Goal: Task Accomplishment & Management: Complete application form

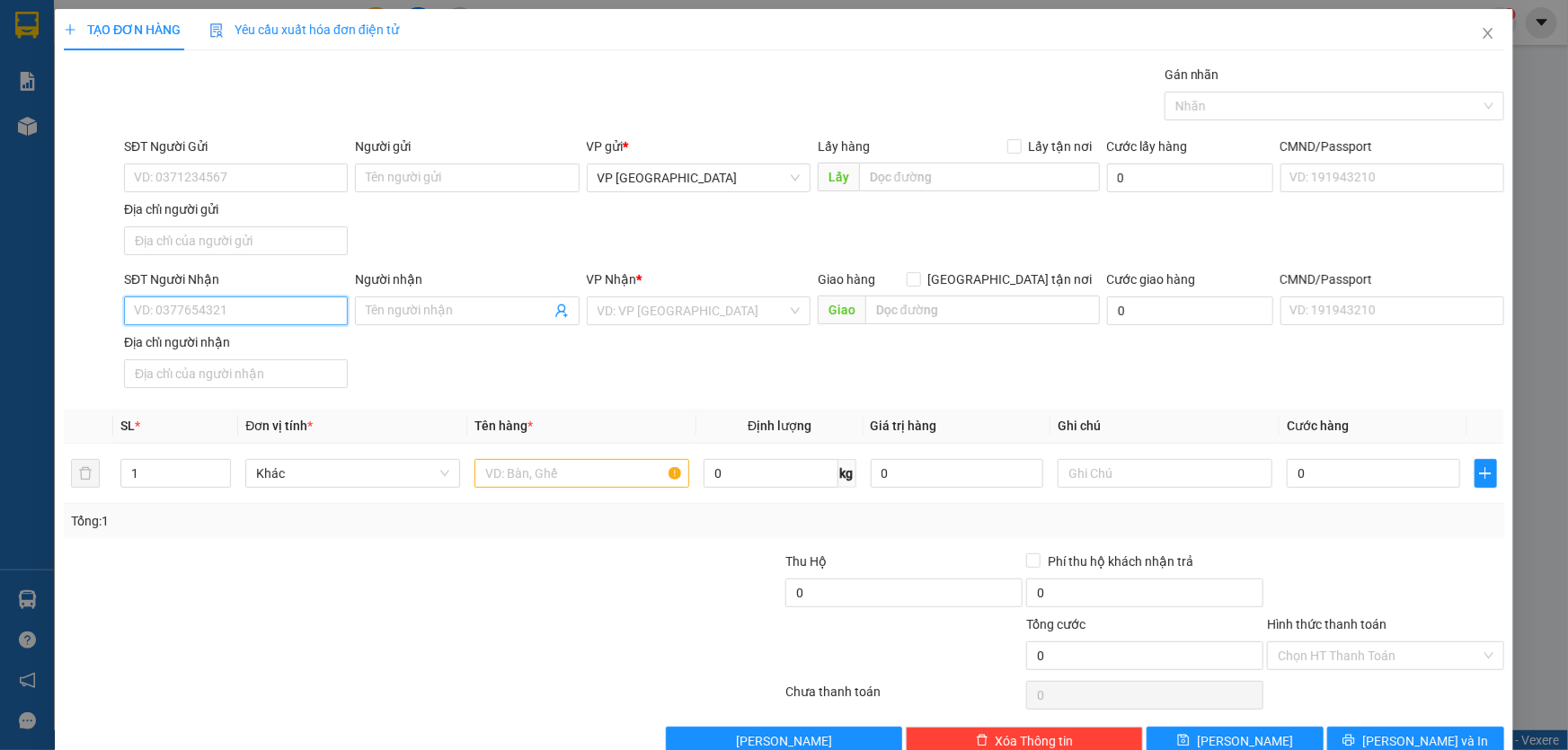
click at [243, 311] on input "SĐT Người Nhận" at bounding box center [236, 310] width 224 height 28
type input "0971954339"
click at [683, 305] on input "search" at bounding box center [692, 310] width 190 height 27
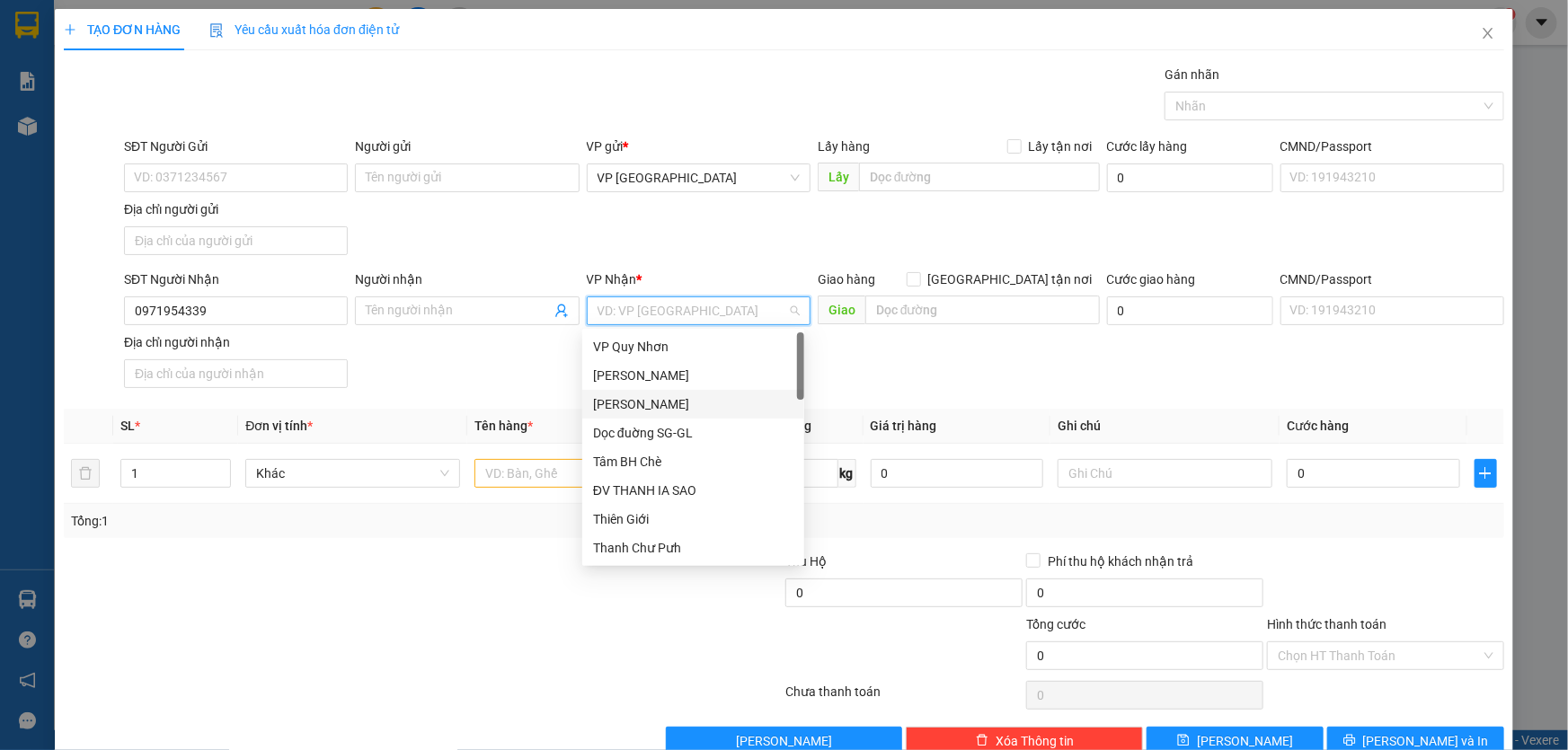
click at [680, 403] on div "[PERSON_NAME]" at bounding box center [693, 404] width 201 height 20
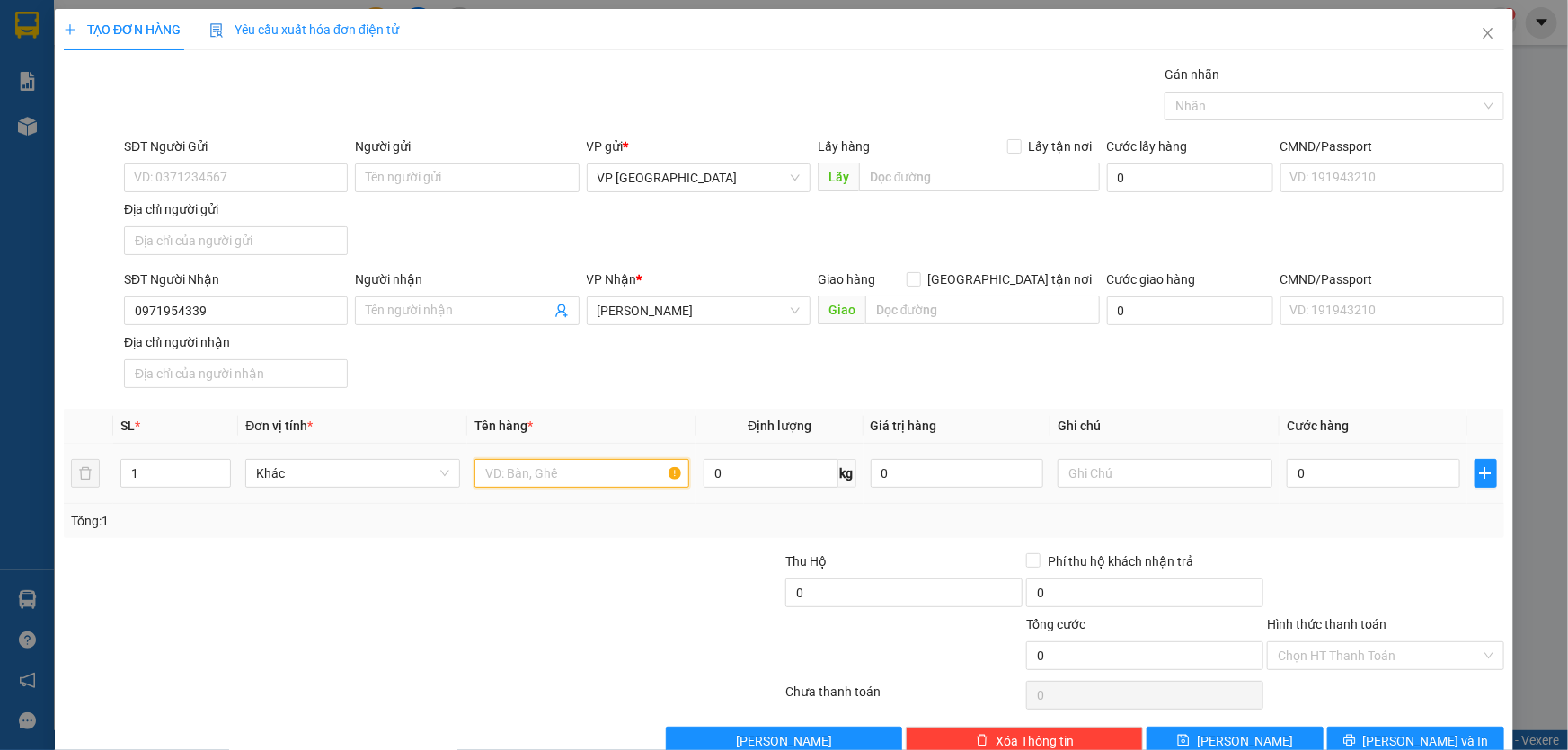
click at [547, 472] on input "text" at bounding box center [582, 473] width 215 height 28
type input "2 XỐP"
type input "CC"
type input "1"
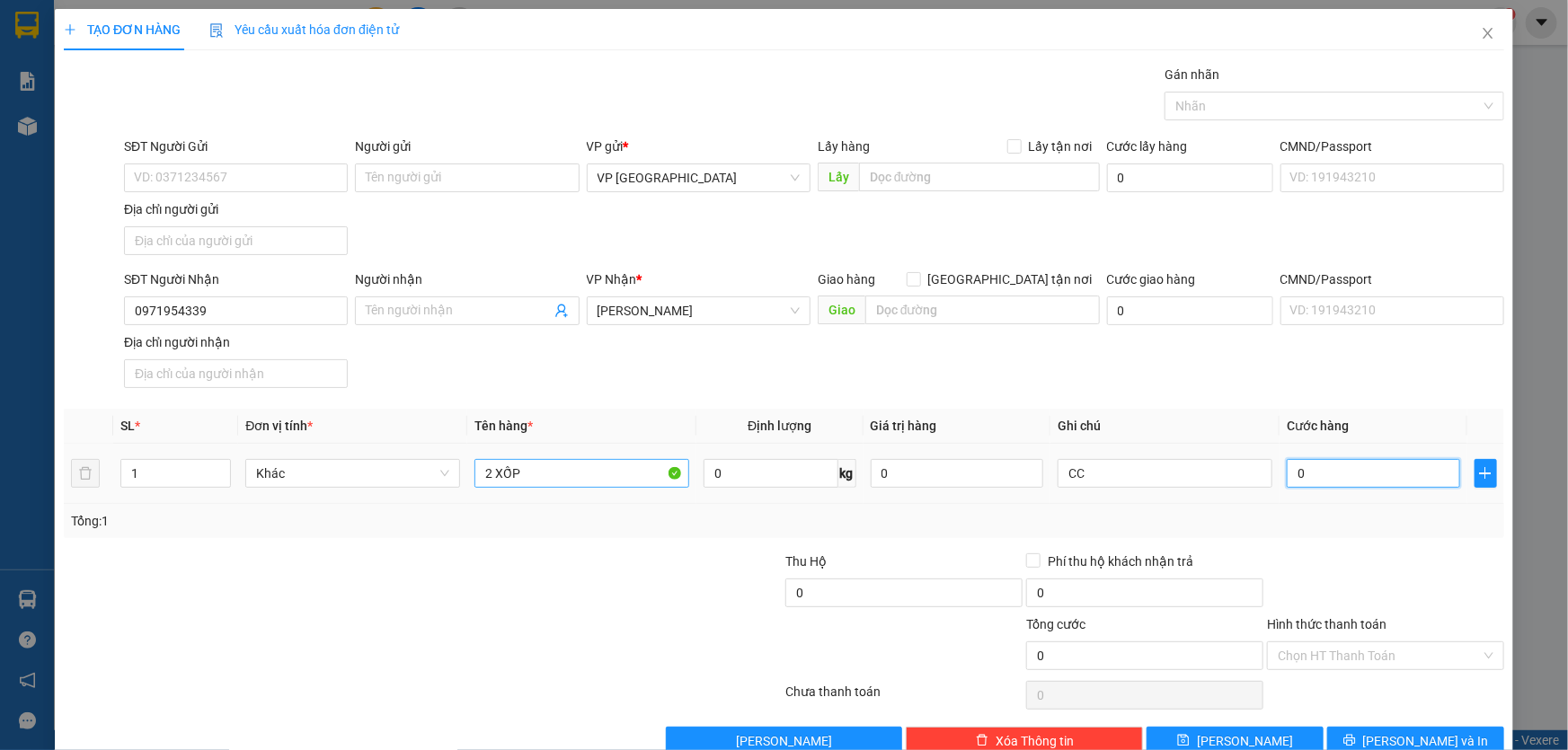
type input "1"
type input "14"
type input "140"
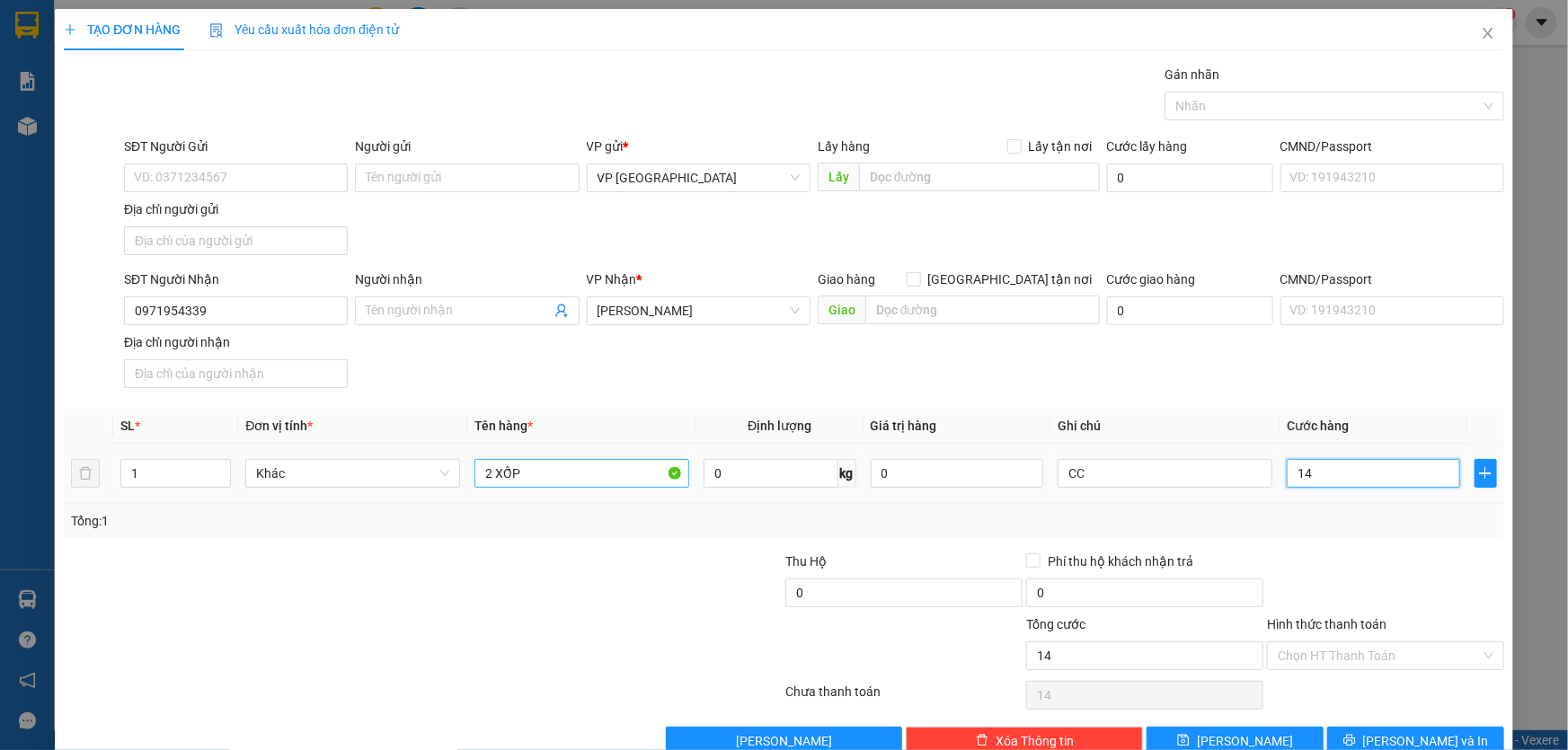
type input "140"
type input "1.400"
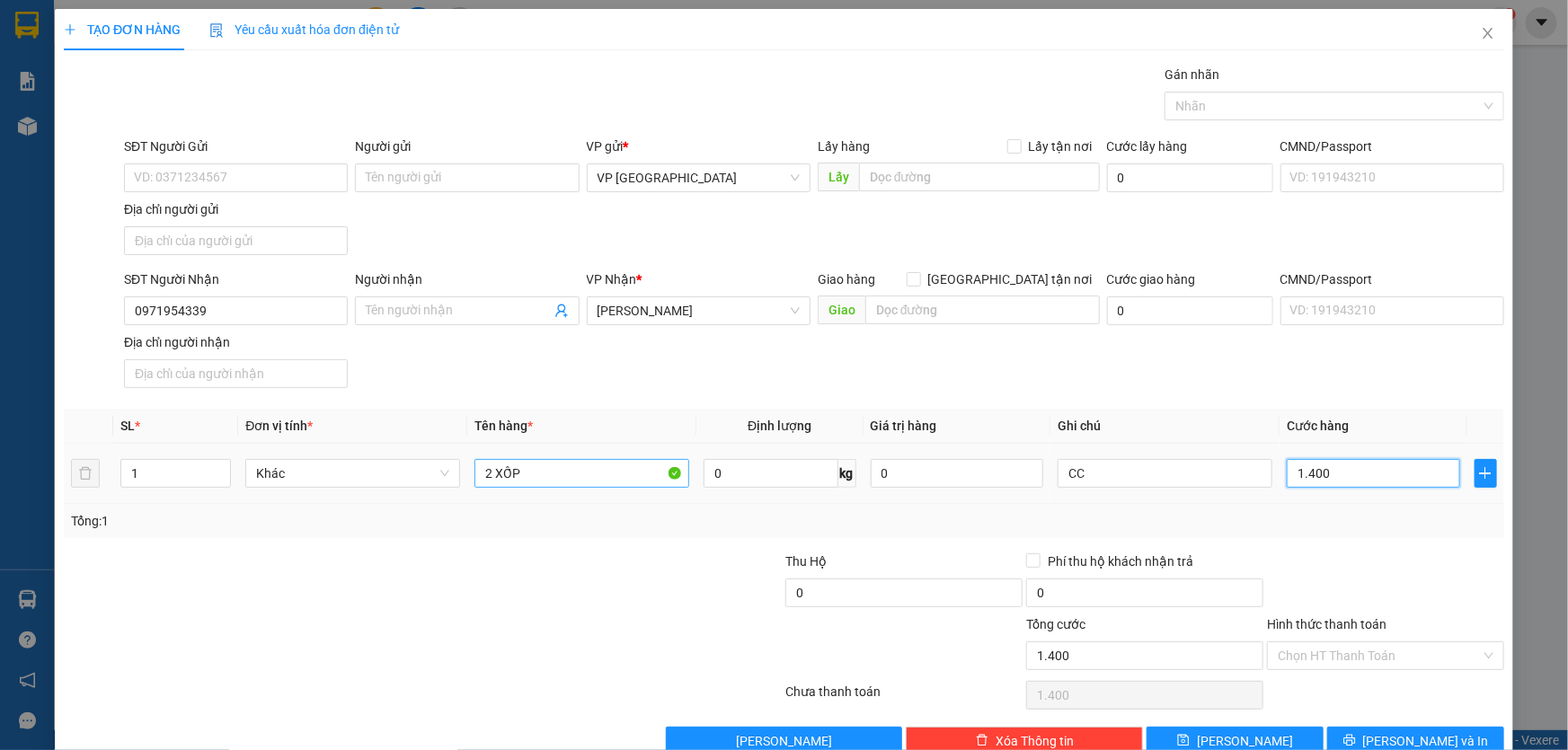
type input "14.000"
type input "140.000"
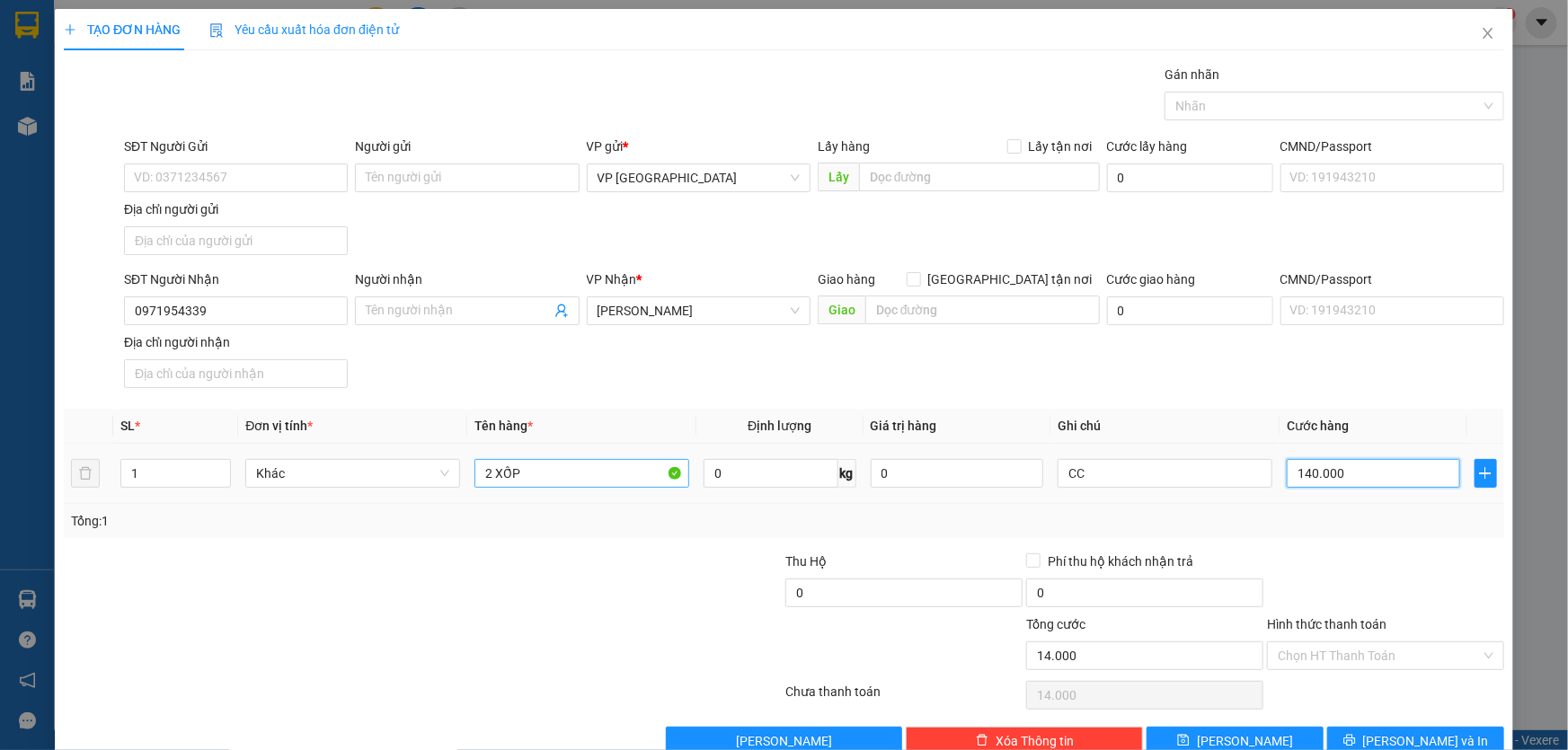
type input "140.000"
click at [1411, 732] on span "Lưu và In" at bounding box center [1426, 742] width 126 height 20
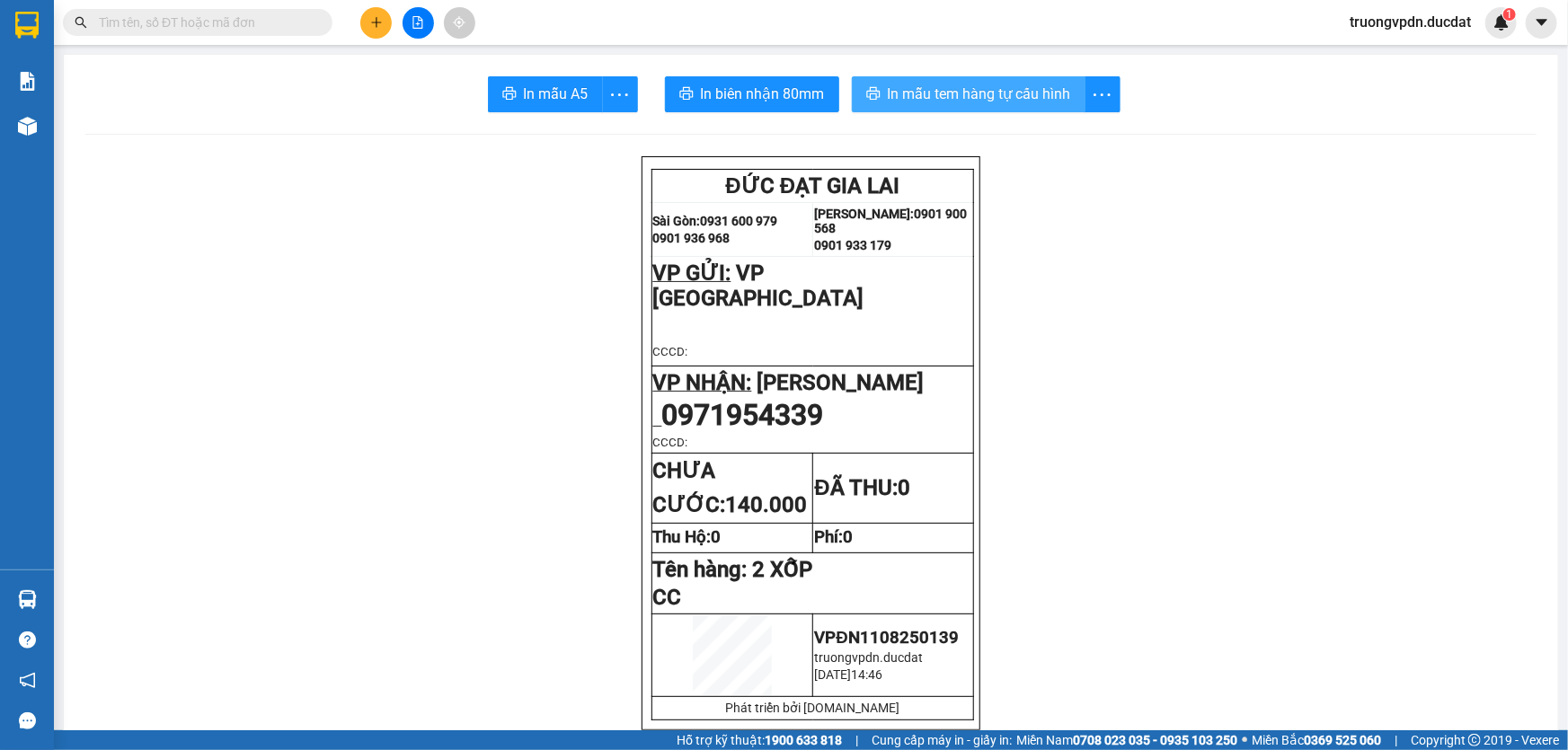
click at [954, 100] on span "In mẫu tem hàng tự cấu hình" at bounding box center [979, 94] width 183 height 23
click at [373, 21] on icon "plus" at bounding box center [377, 23] width 13 height 13
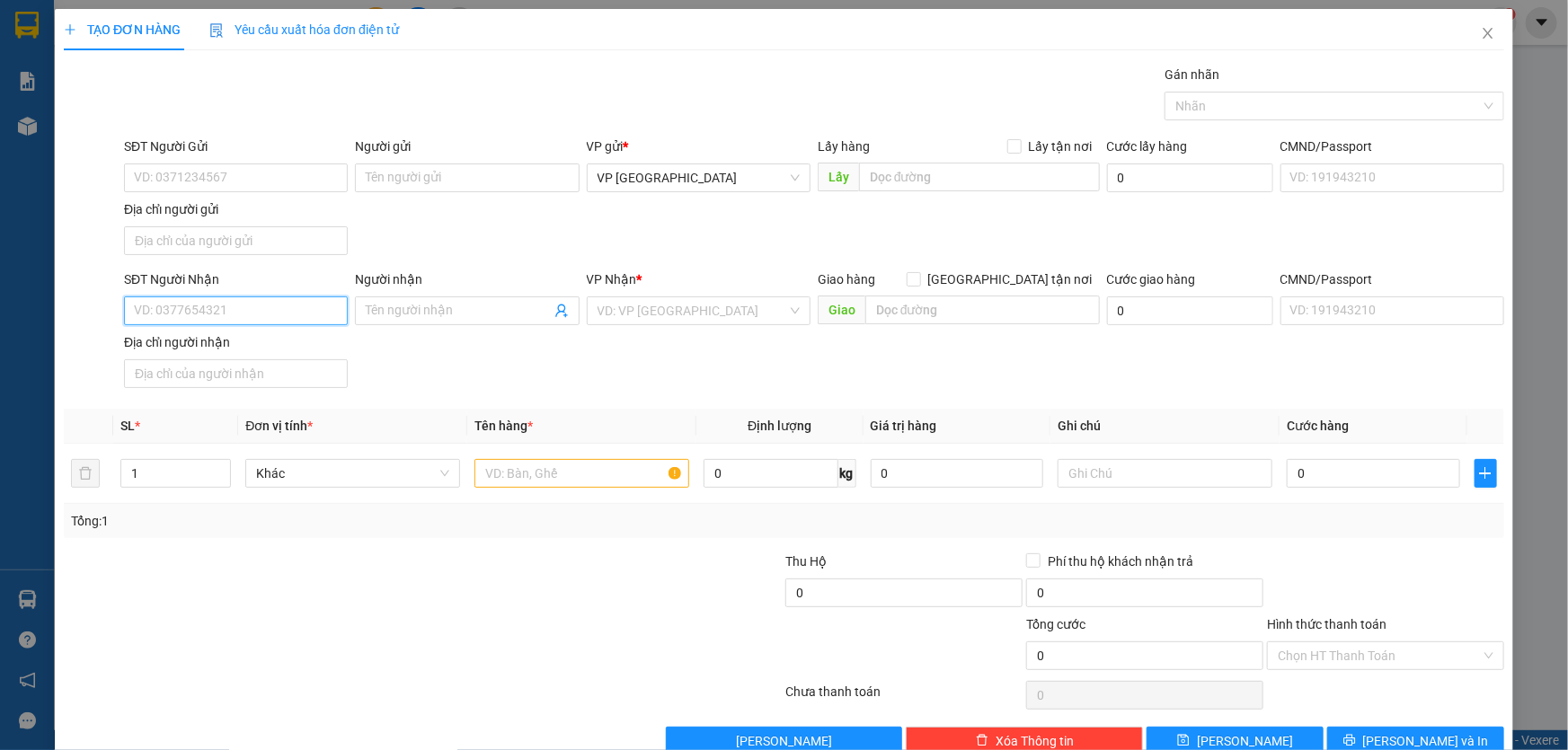
click at [243, 305] on input "SĐT Người Nhận" at bounding box center [236, 310] width 224 height 28
click at [161, 341] on div "0986370317" at bounding box center [234, 347] width 201 height 20
type input "0986370317"
click at [538, 469] on input "text" at bounding box center [582, 473] width 215 height 28
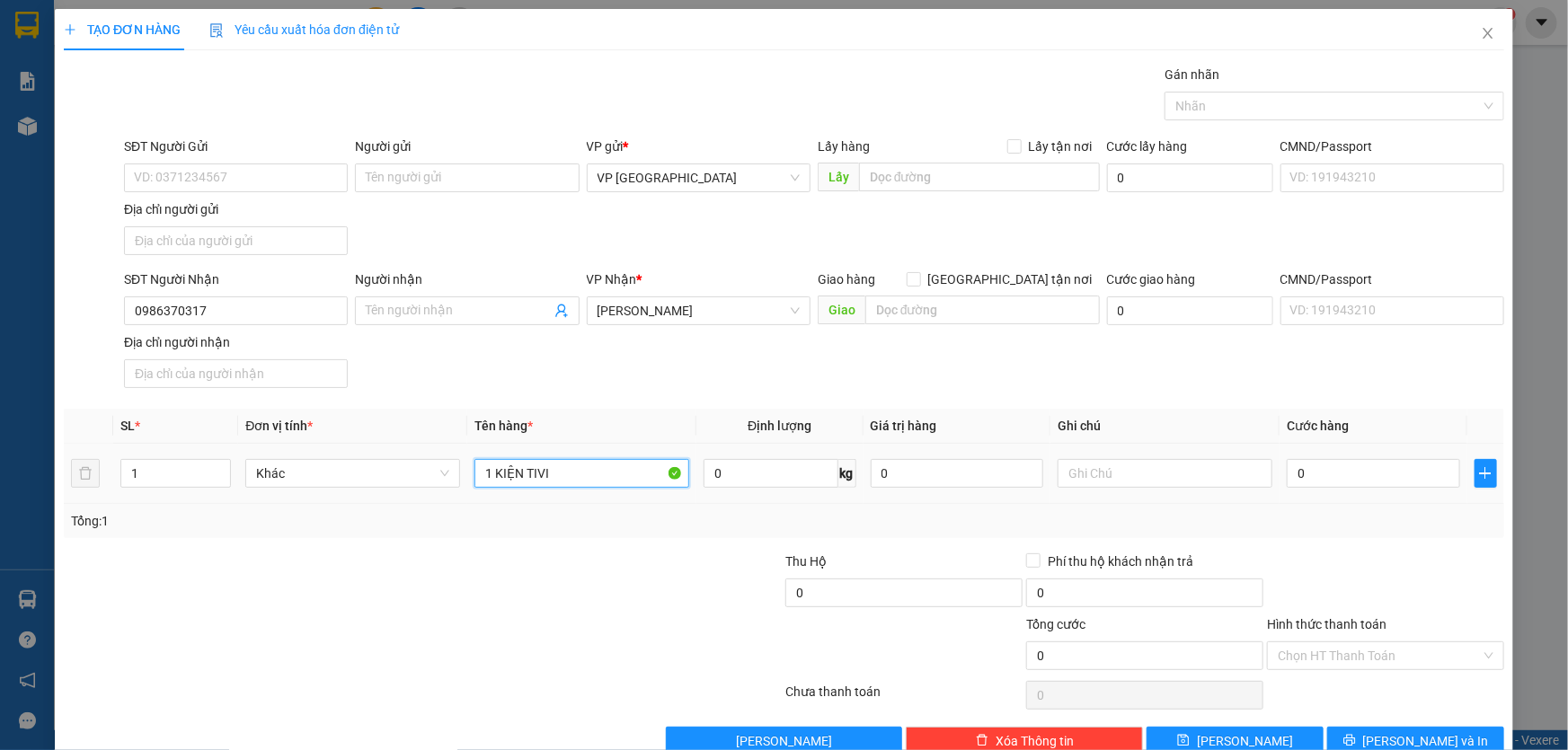
type input "1 KIỆN TIVI"
type input "CC KO BAO BỂ"
type input "1"
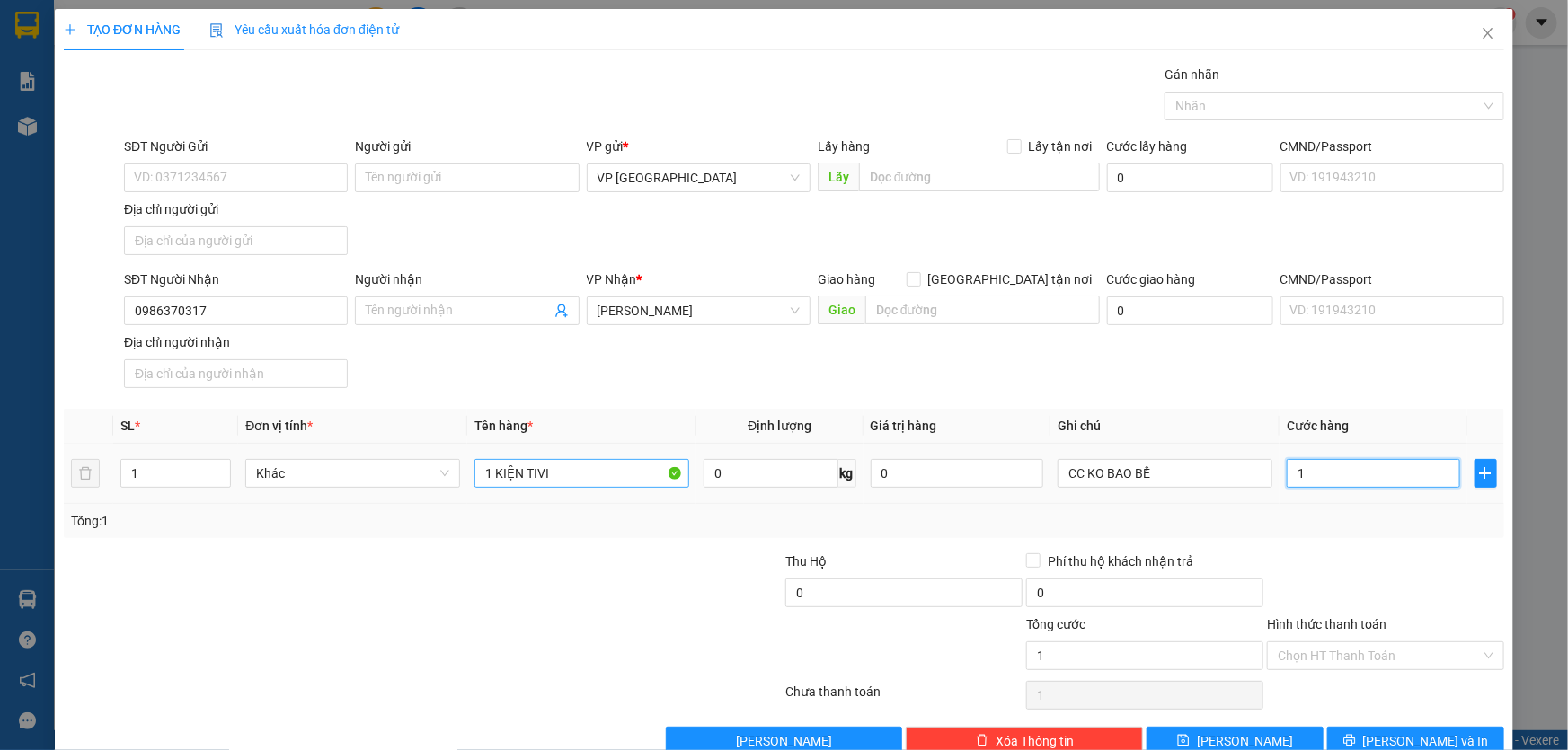
type input "10"
type input "100"
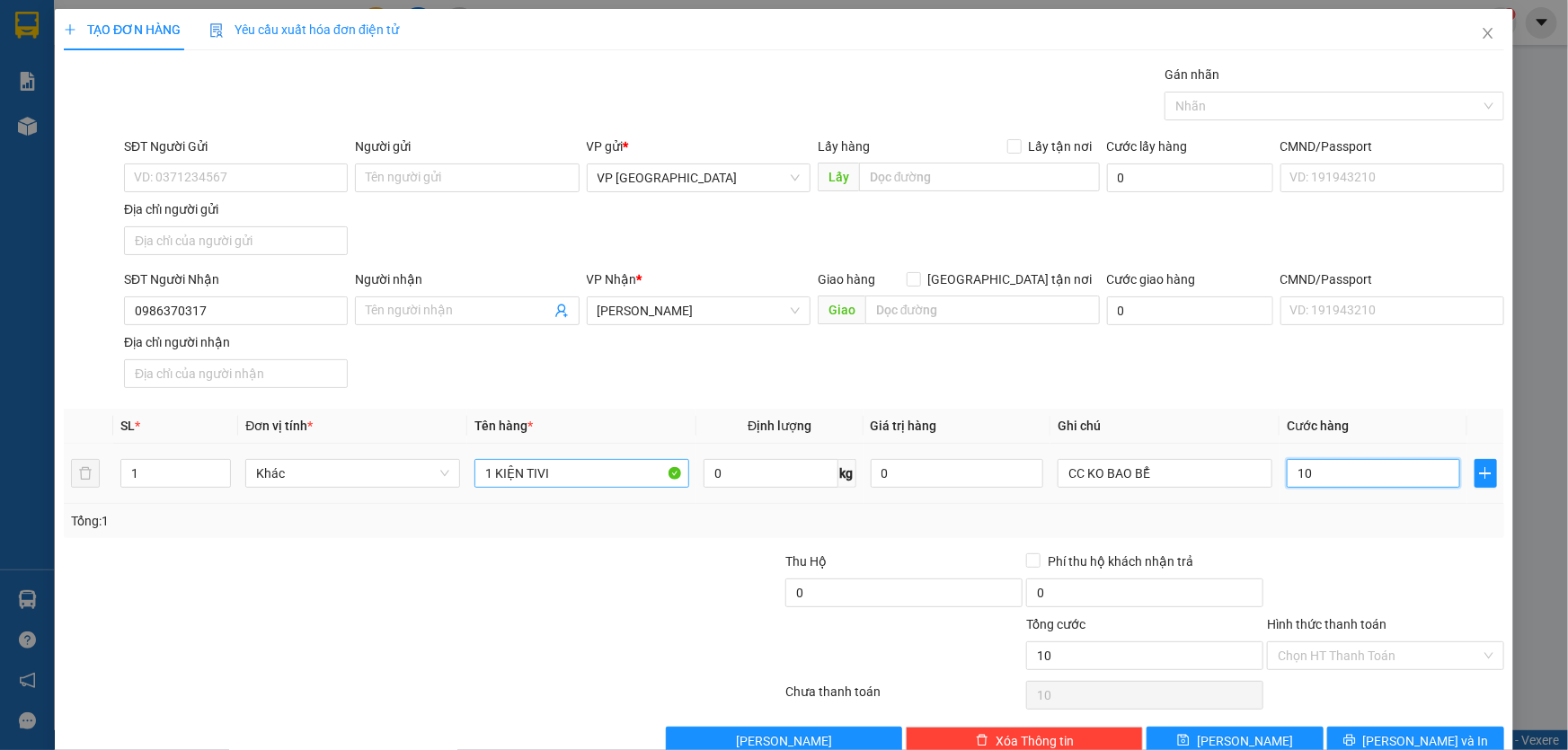
type input "100"
type input "1.000"
type input "10.000"
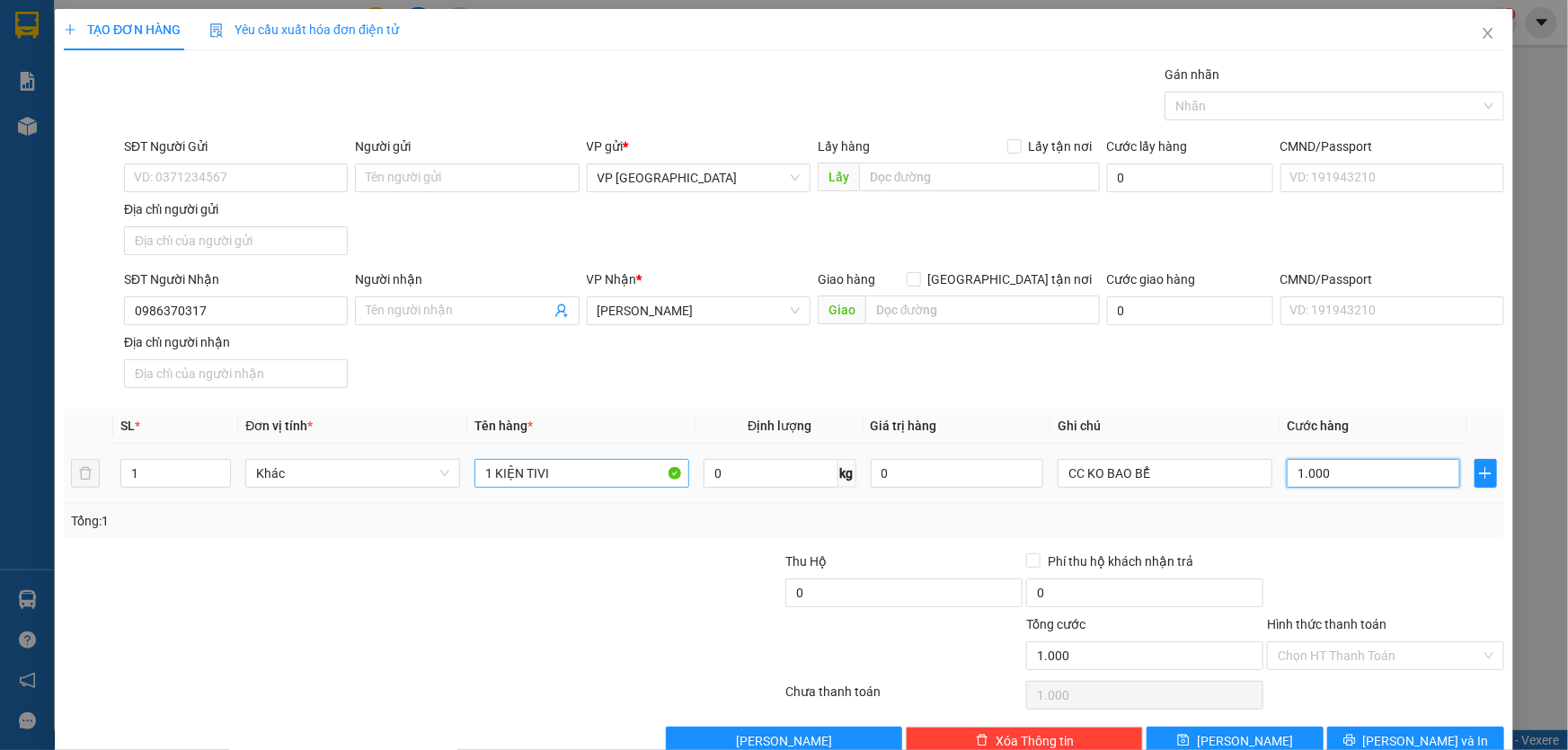
type input "10.000"
type input "100.000"
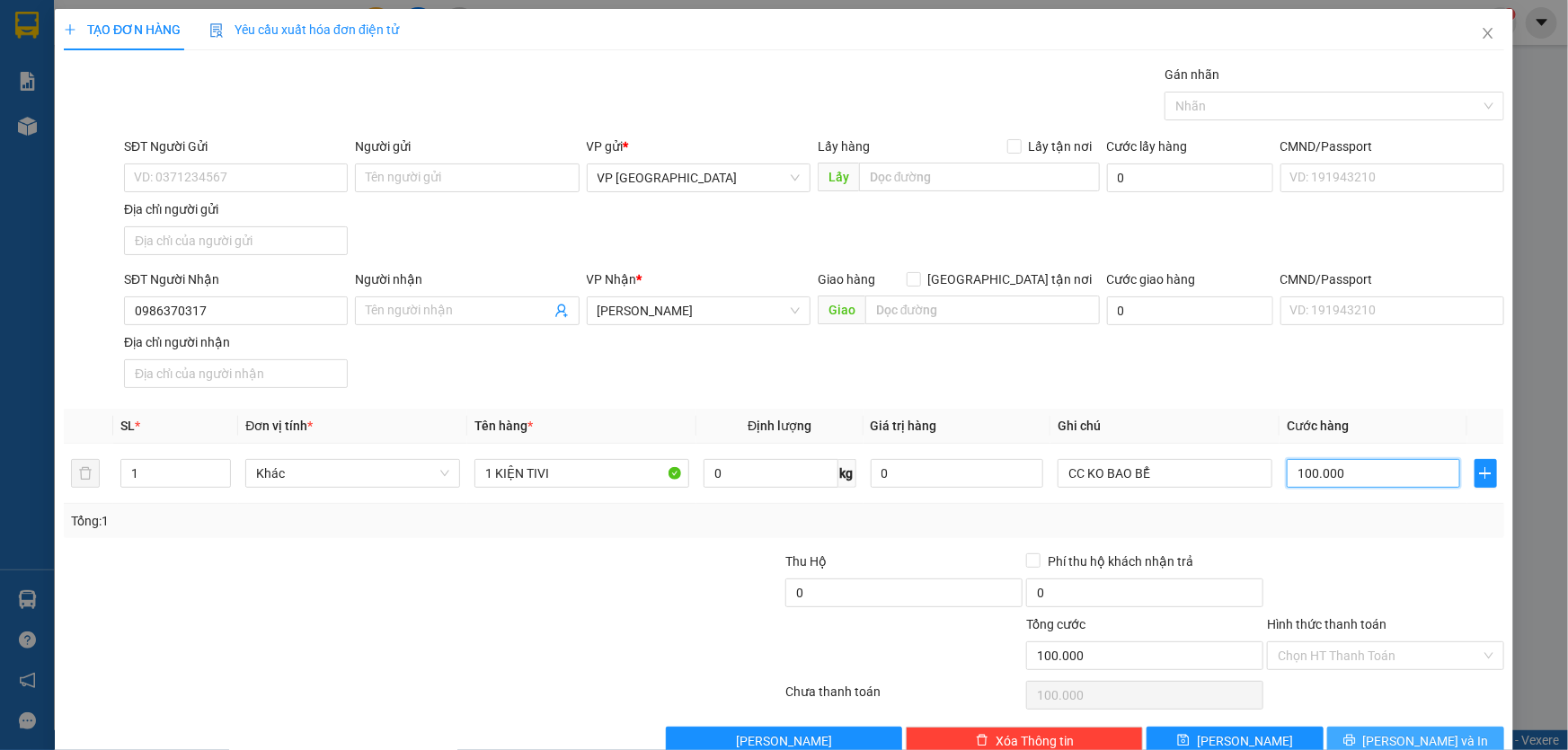
type input "100.000"
drag, startPoint x: 1397, startPoint y: 738, endPoint x: 1297, endPoint y: 549, distance: 213.8
click at [1396, 739] on span "Lưu và In" at bounding box center [1426, 742] width 126 height 20
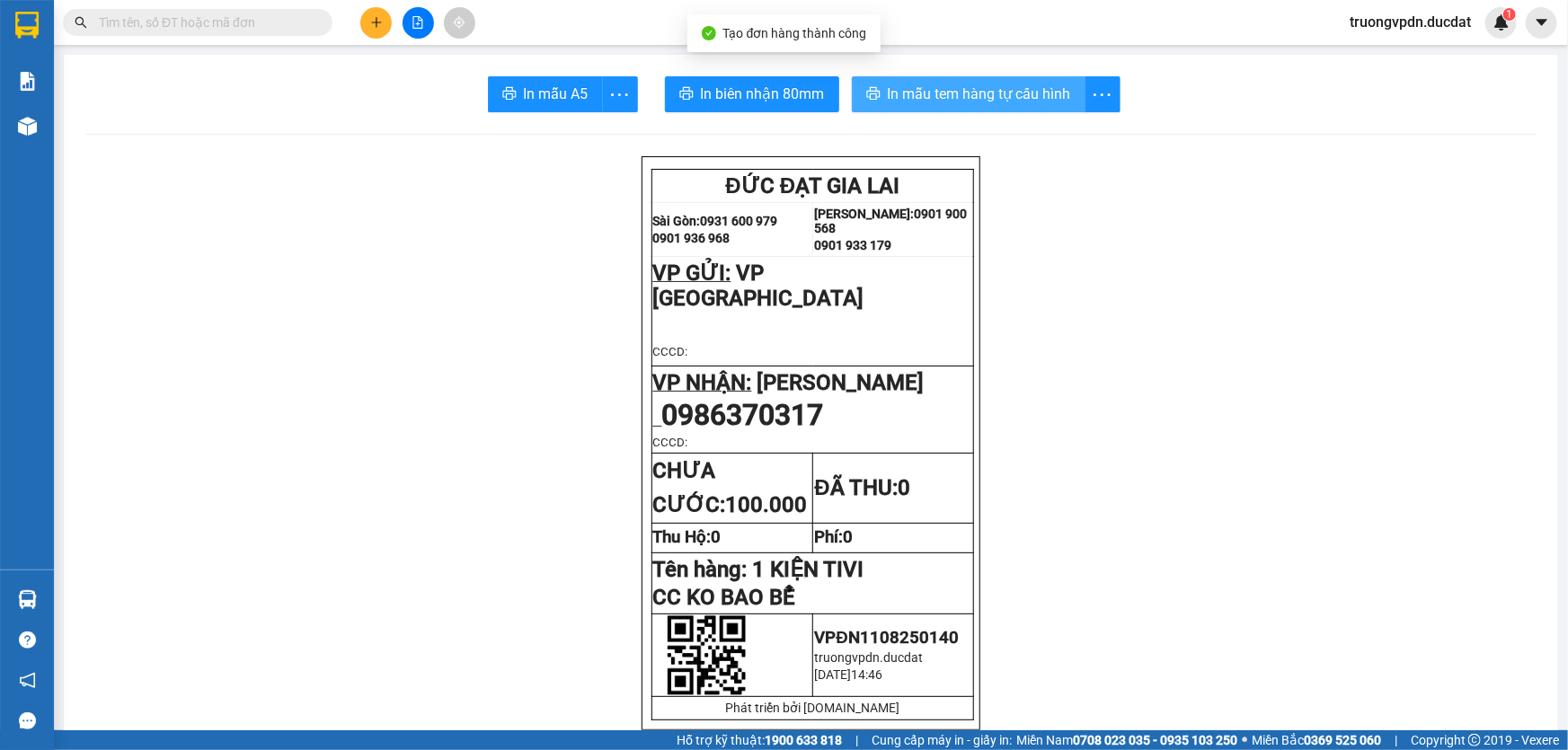
click at [979, 91] on span "In mẫu tem hàng tự cấu hình" at bounding box center [979, 94] width 183 height 23
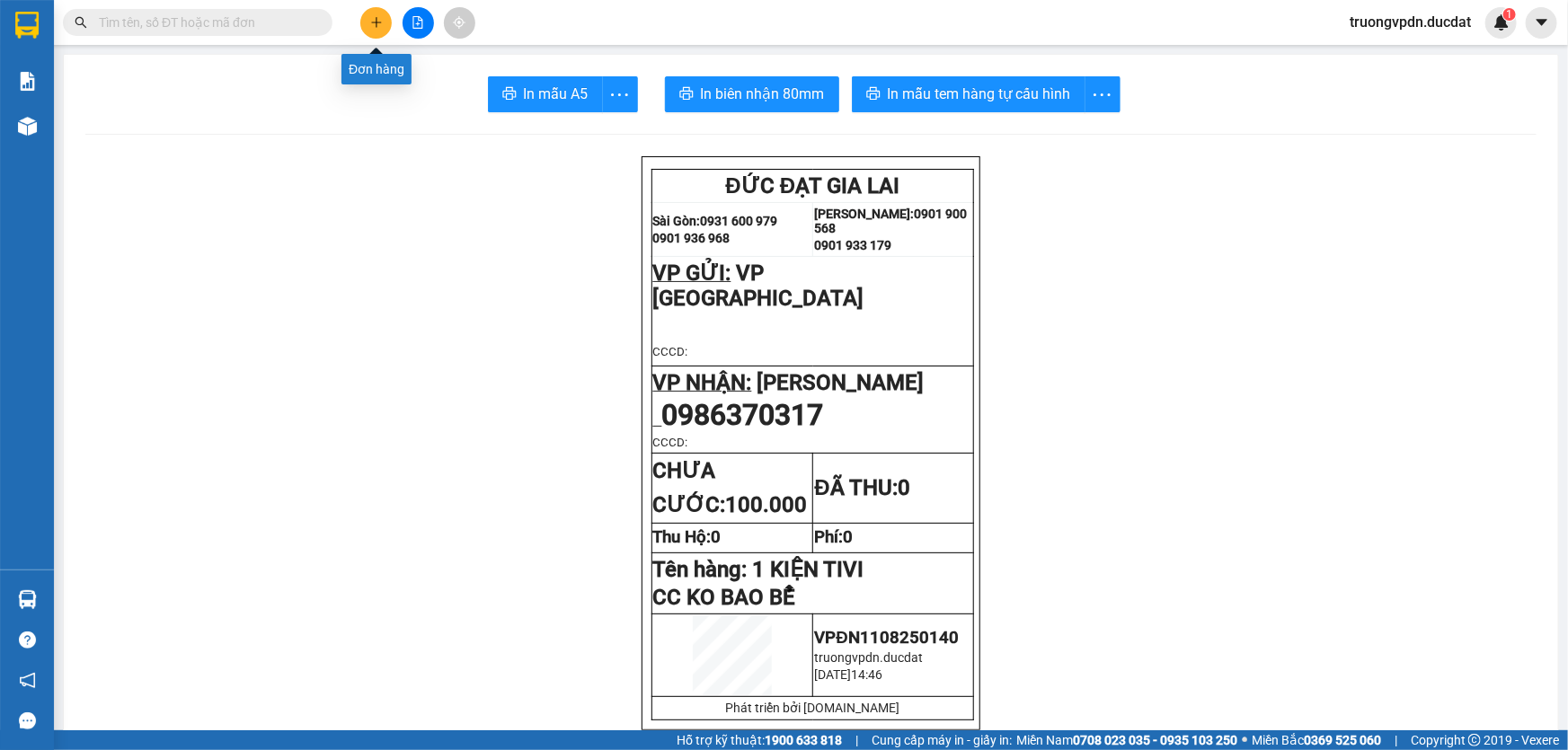
click at [376, 20] on icon "plus" at bounding box center [376, 22] width 1 height 10
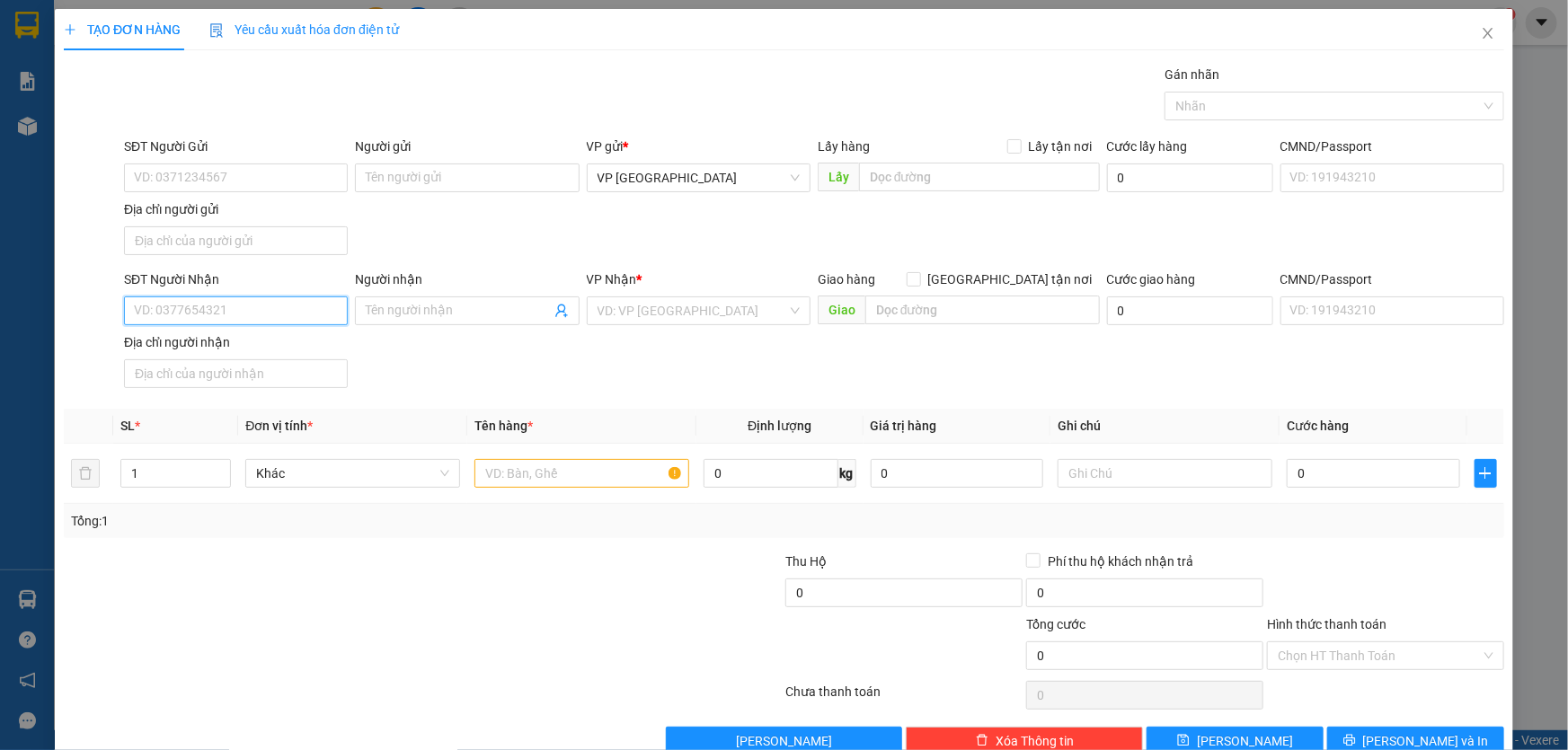
drag, startPoint x: 221, startPoint y: 316, endPoint x: 260, endPoint y: 296, distance: 43.8
click at [226, 315] on input "SĐT Người Nhận" at bounding box center [236, 310] width 224 height 28
drag, startPoint x: 218, startPoint y: 341, endPoint x: 179, endPoint y: 304, distance: 53.8
click at [217, 341] on div "0866777049" at bounding box center [234, 347] width 201 height 20
drag, startPoint x: 219, startPoint y: 314, endPoint x: 72, endPoint y: 320, distance: 147.1
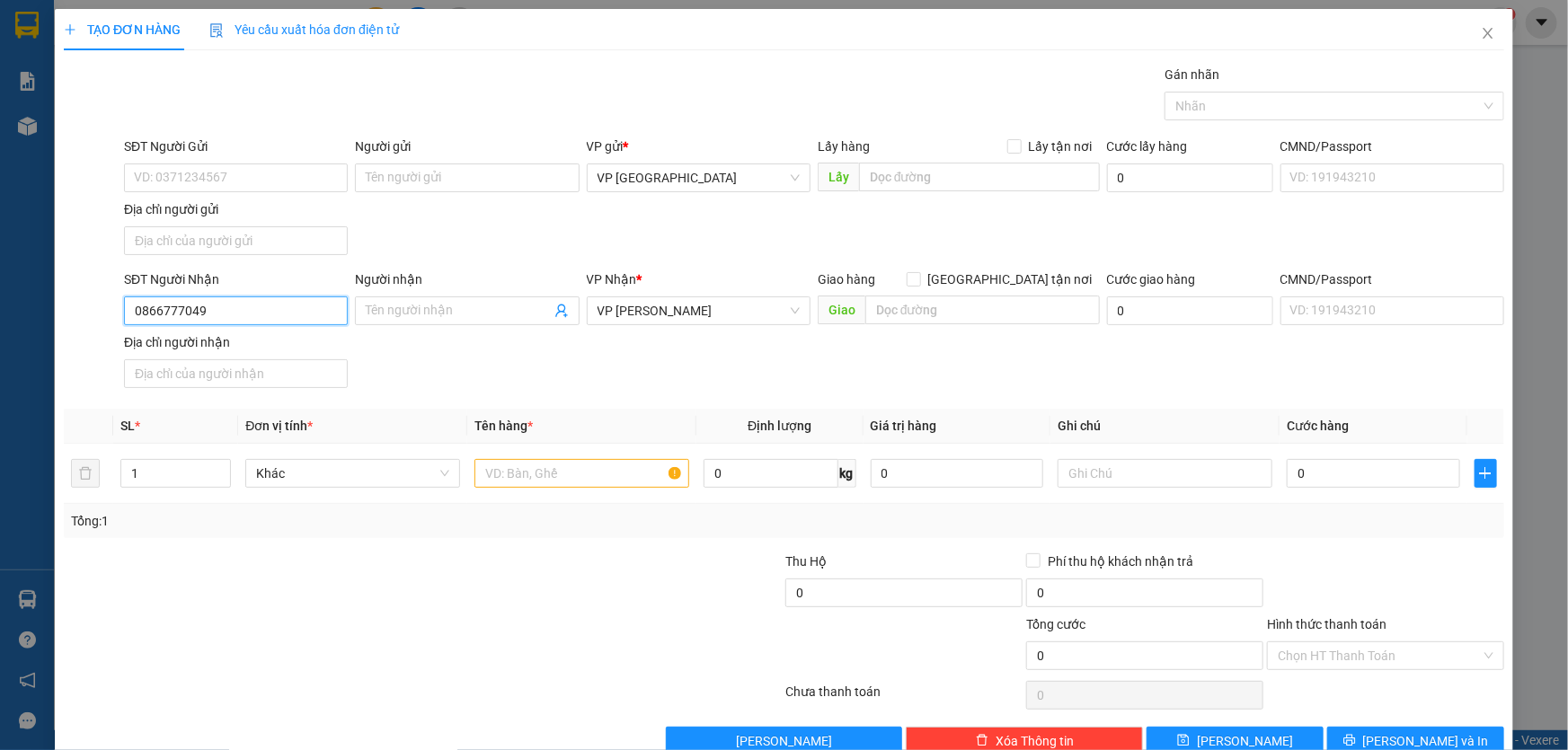
click at [72, 320] on div "SĐT Người Nhận 0866777049 Người nhận Tên người nhận VP Nhận * VP Hòa Lệ Chí Gia…" at bounding box center [784, 332] width 1444 height 126
type input "0866777049"
click at [554, 482] on input "text" at bounding box center [582, 473] width 215 height 28
type input "1 XỐP"
type input "CC"
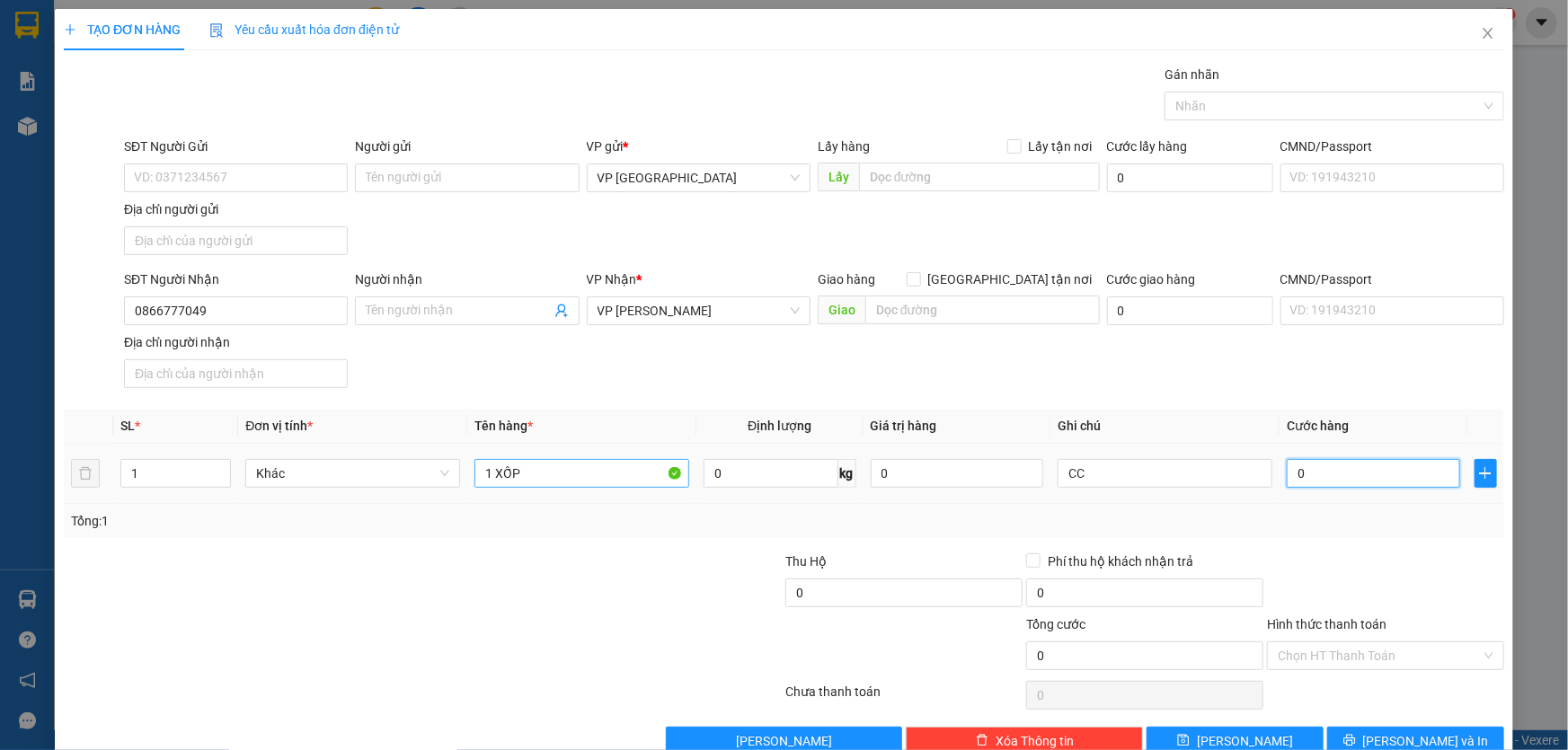
type input "7"
type input "70"
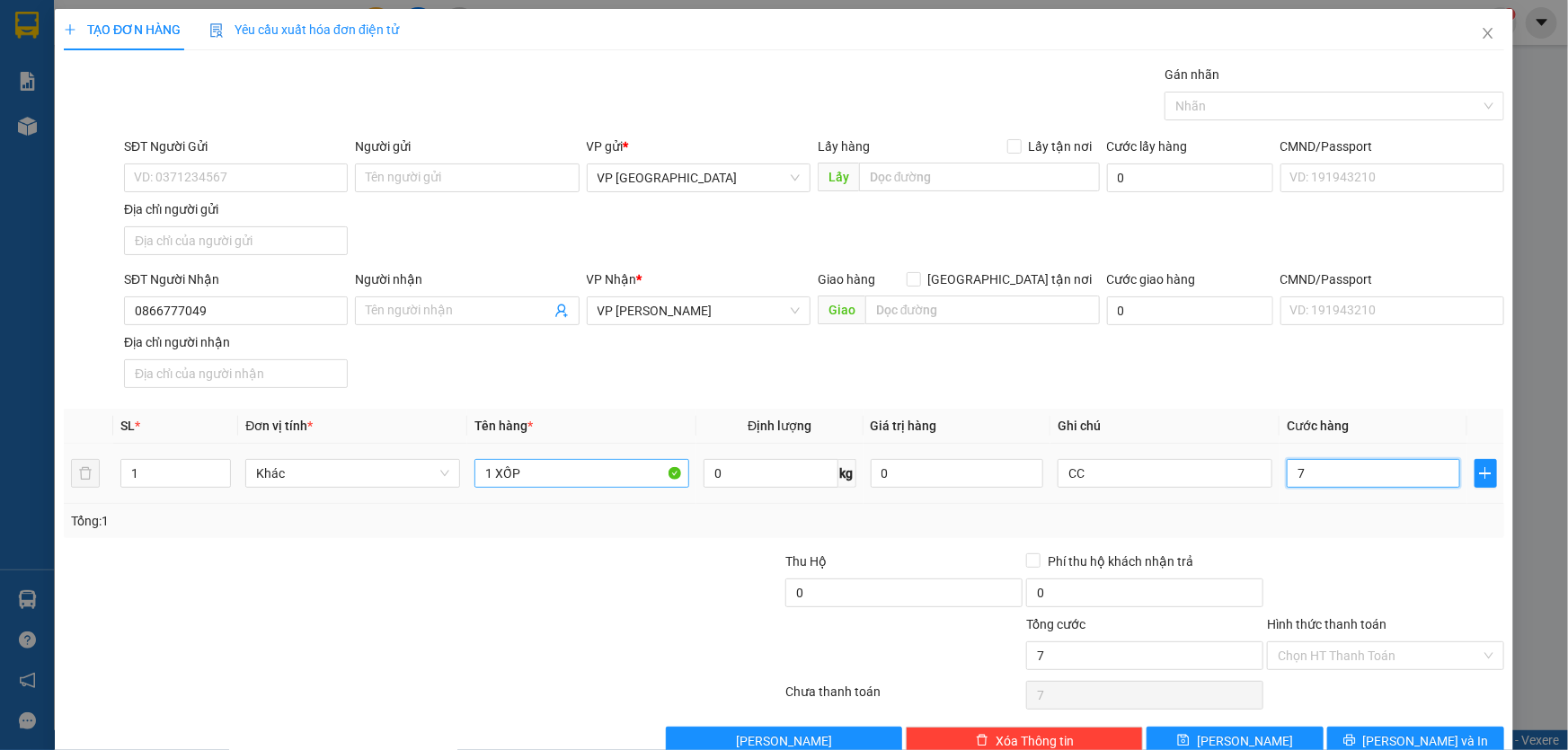
type input "70"
type input "700"
type input "7.000"
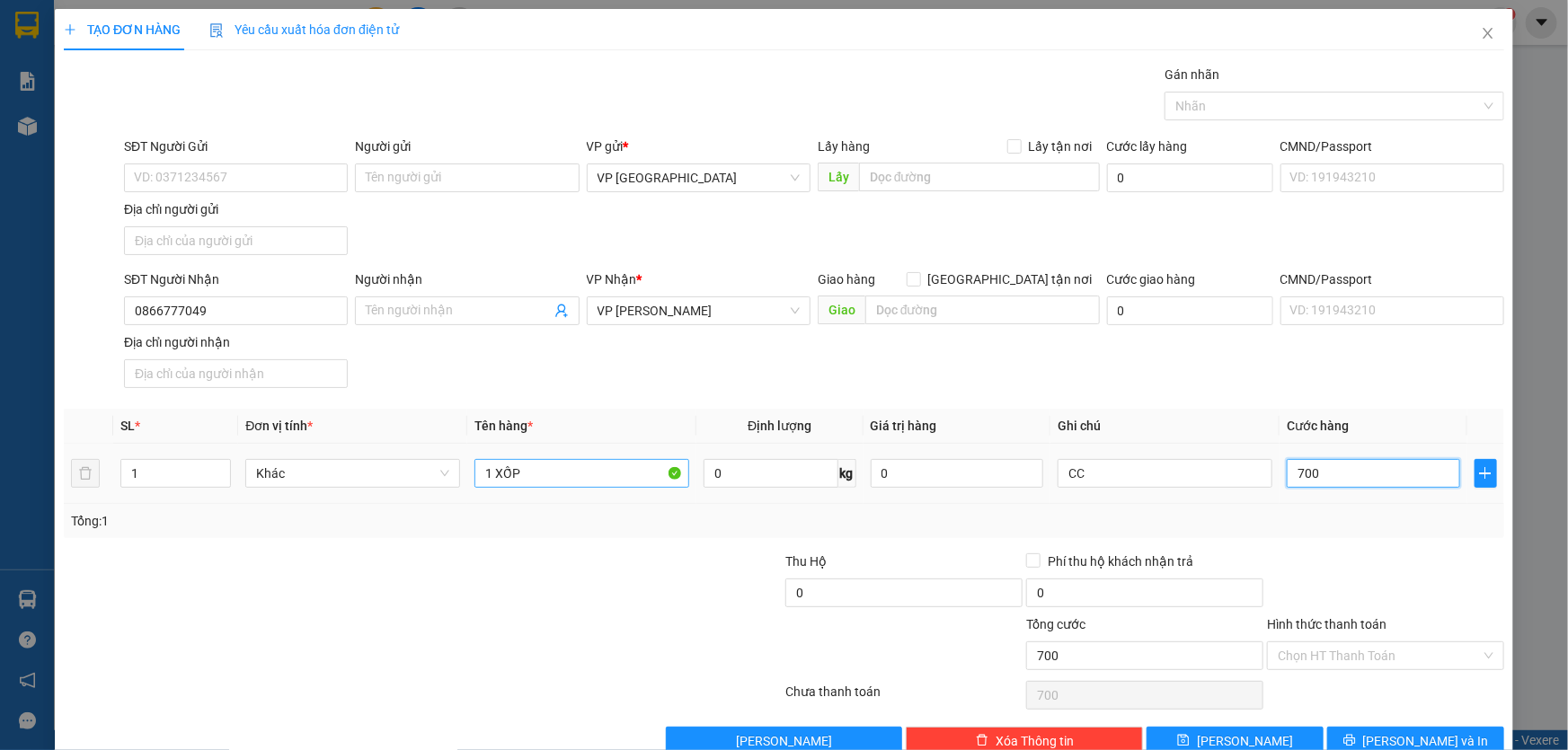
type input "7.000"
type input "70.000"
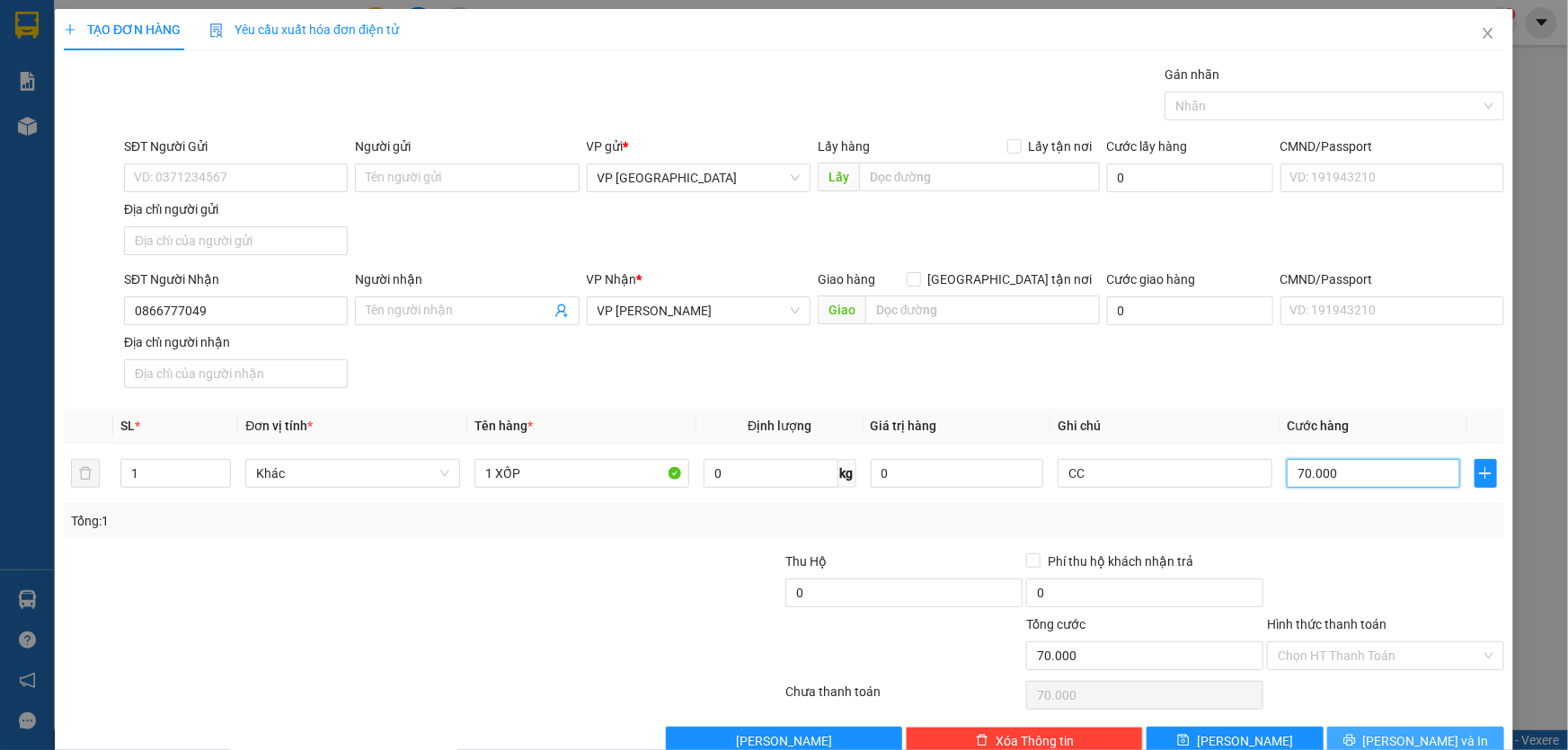
type input "70.000"
click at [1393, 728] on button "Lưu và In" at bounding box center [1416, 741] width 177 height 28
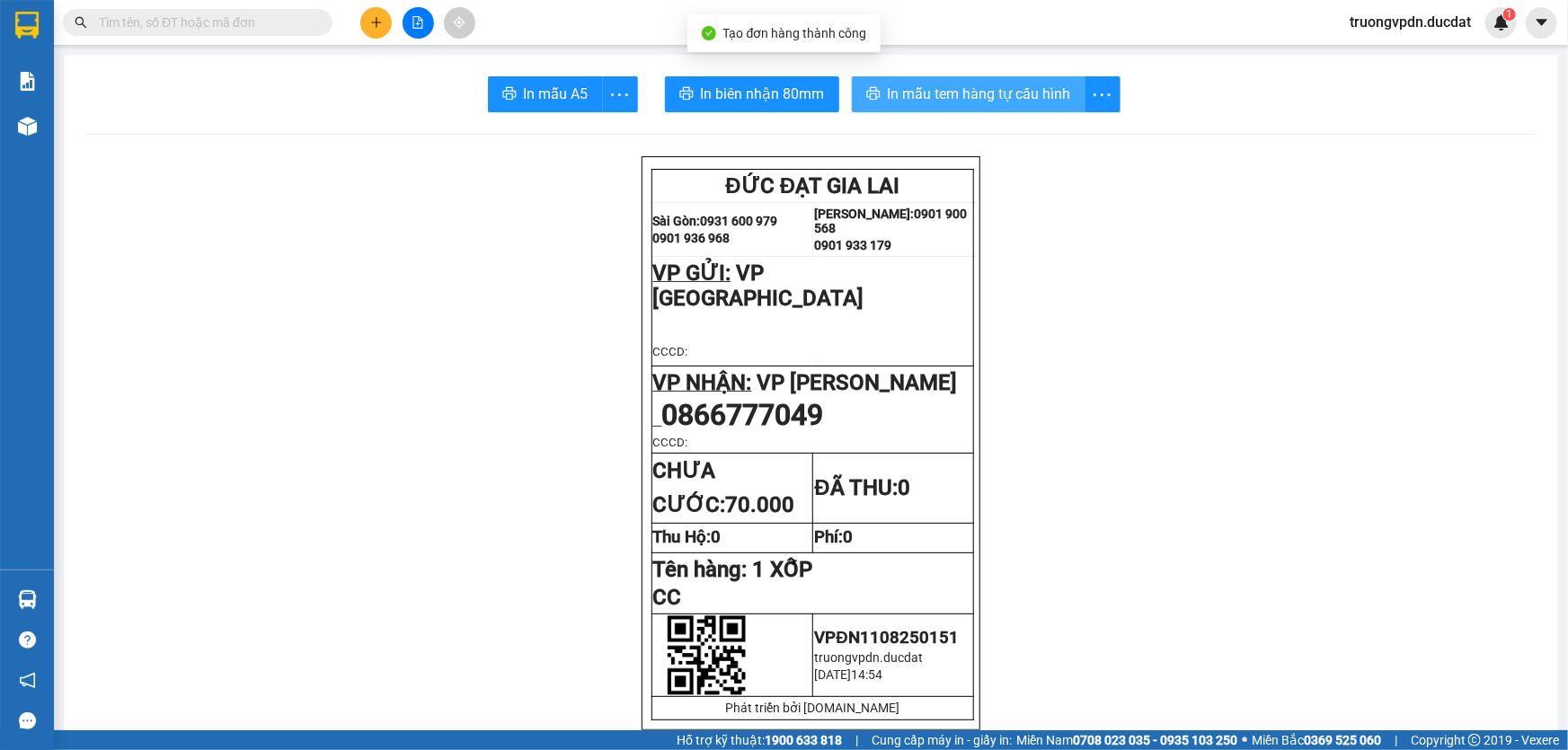
click at [1035, 81] on button "In mẫu tem hàng tự cấu hình" at bounding box center [968, 94] width 234 height 36
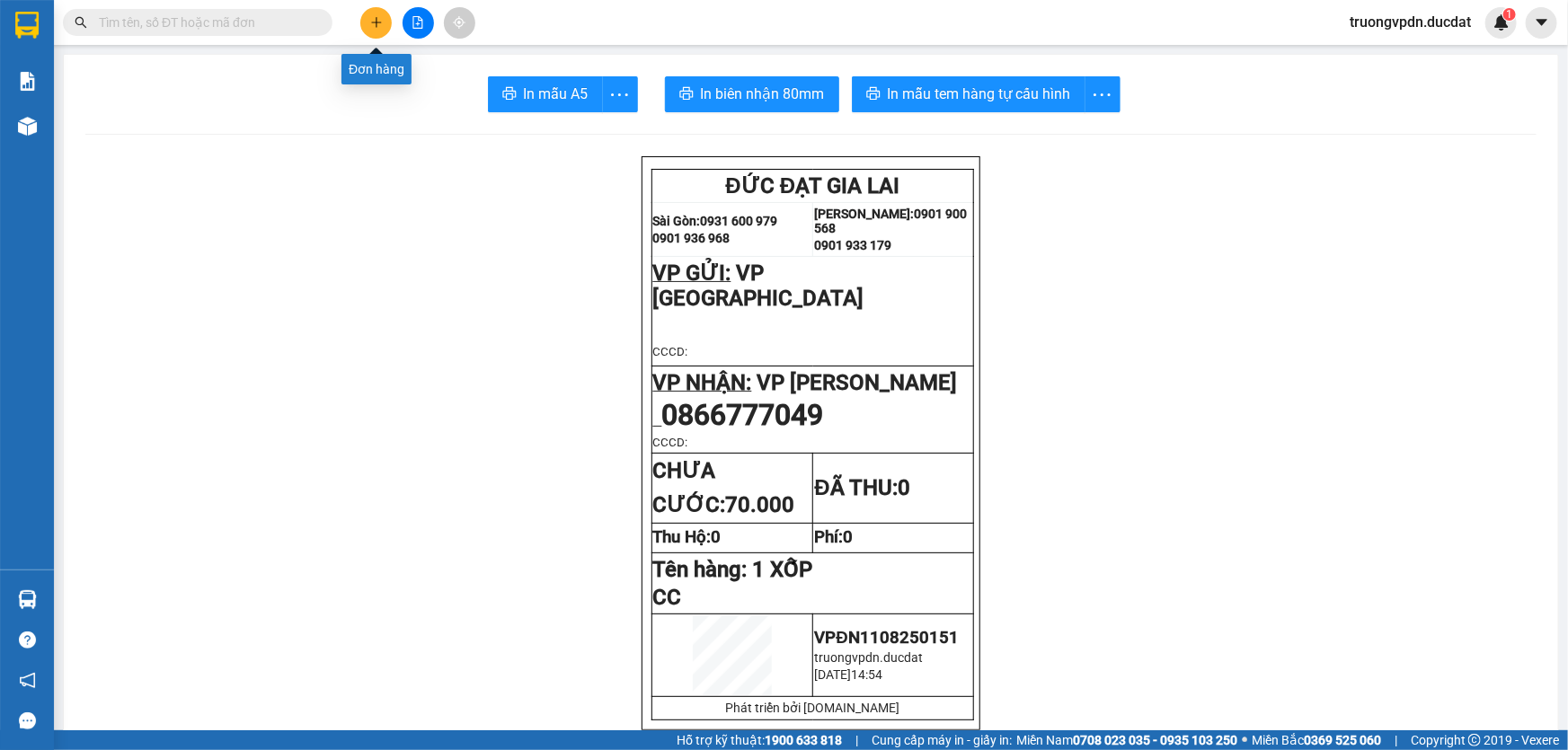
click at [382, 28] on icon "plus" at bounding box center [377, 23] width 13 height 13
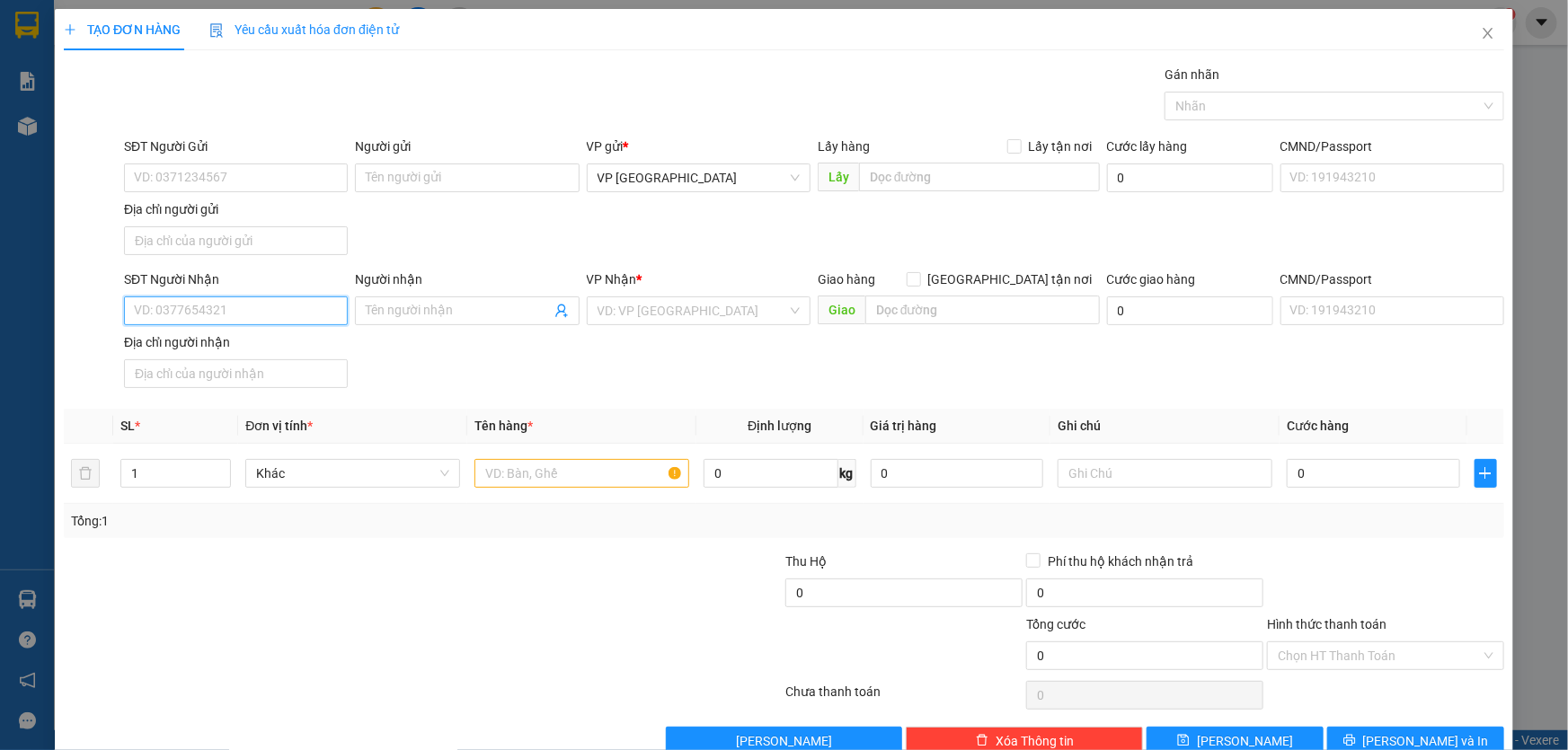
click at [215, 314] on input "SĐT Người Nhận" at bounding box center [236, 310] width 224 height 28
click at [215, 339] on div "0971819138 - VIỆT" at bounding box center [234, 347] width 201 height 20
type input "0971819138"
type input "VIỆT"
type input "0971819138"
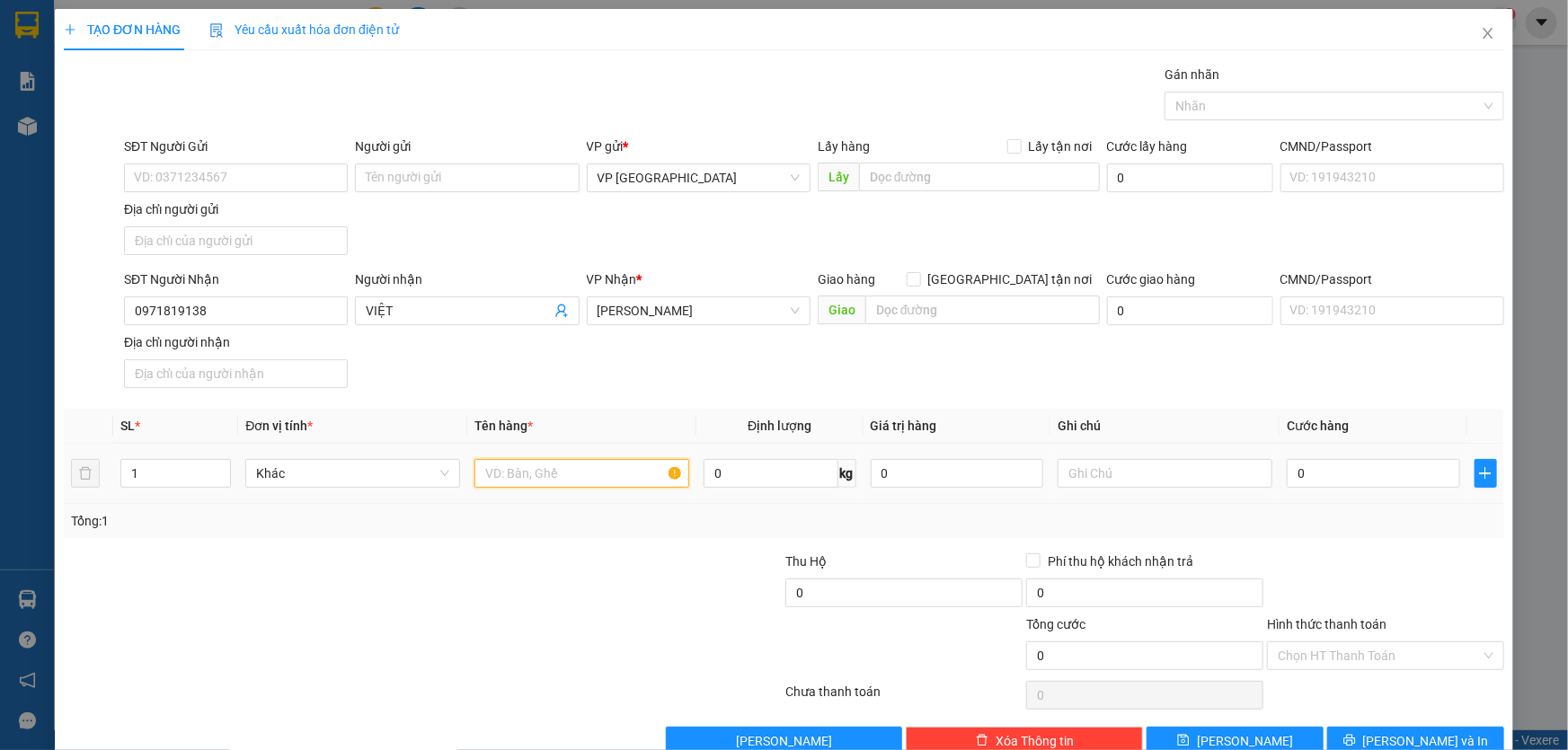
click at [576, 475] on input "text" at bounding box center [582, 473] width 215 height 28
type input "1 BỊCH XANH"
type input "CC"
type input "3"
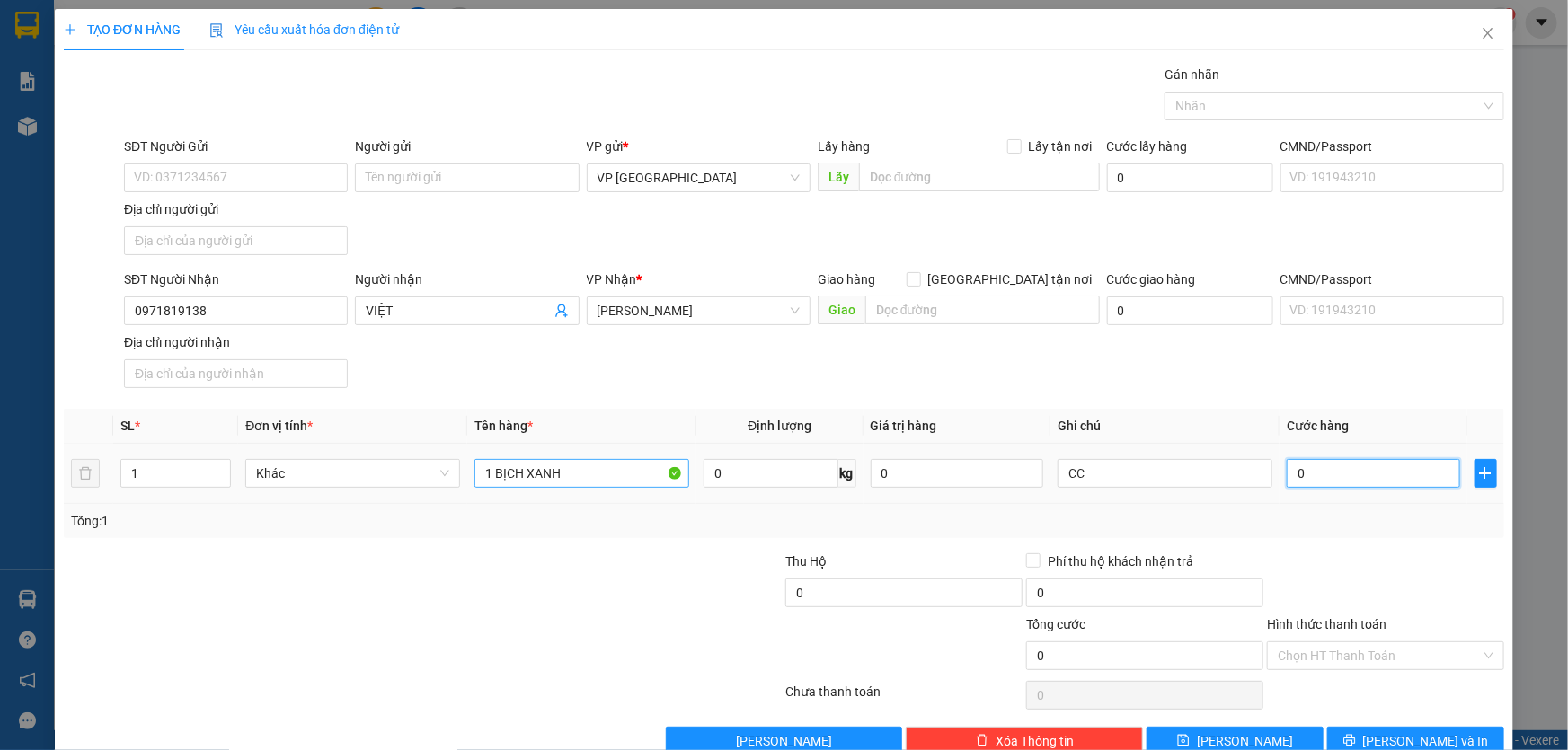
type input "3"
type input "30"
type input "300"
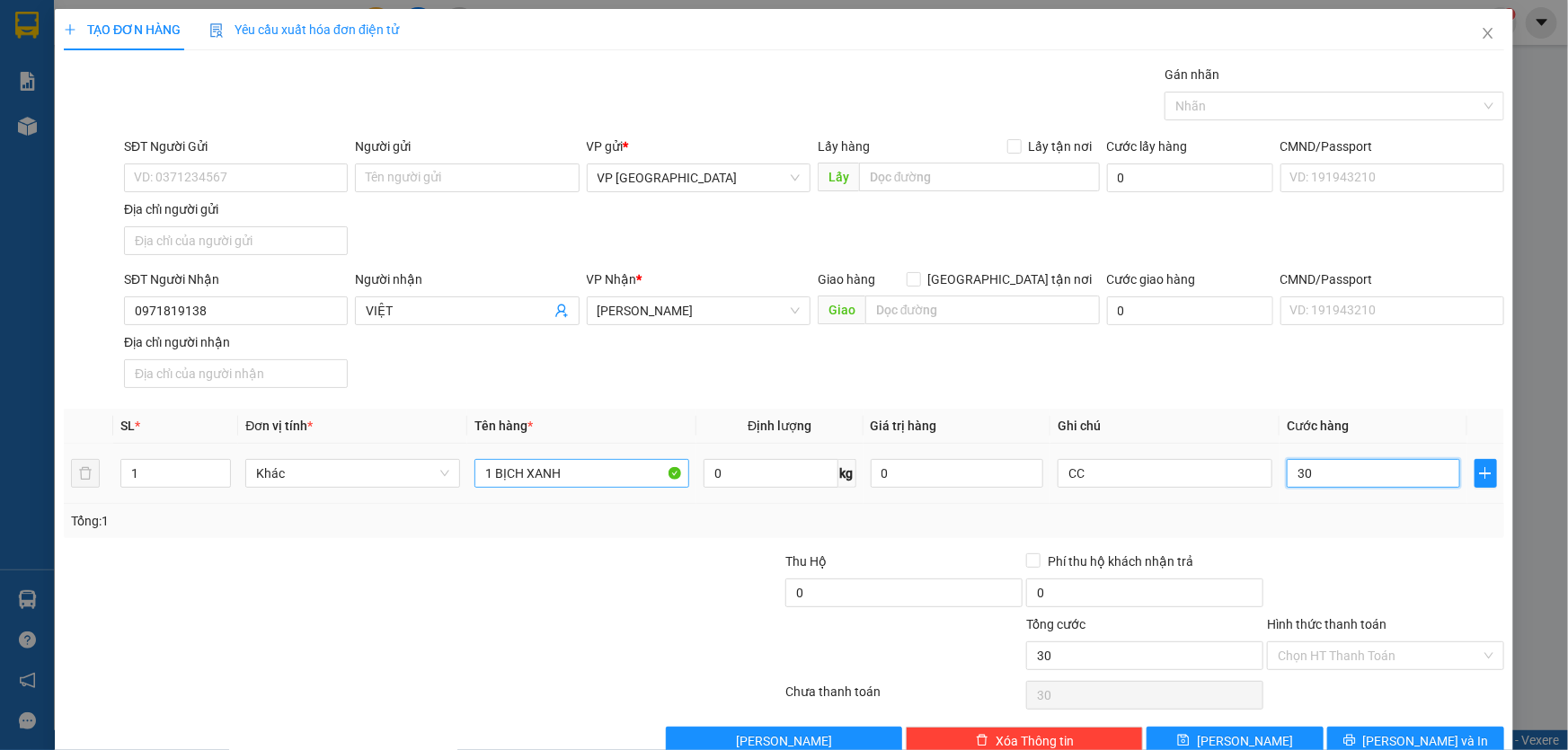
type input "300"
type input "3.000"
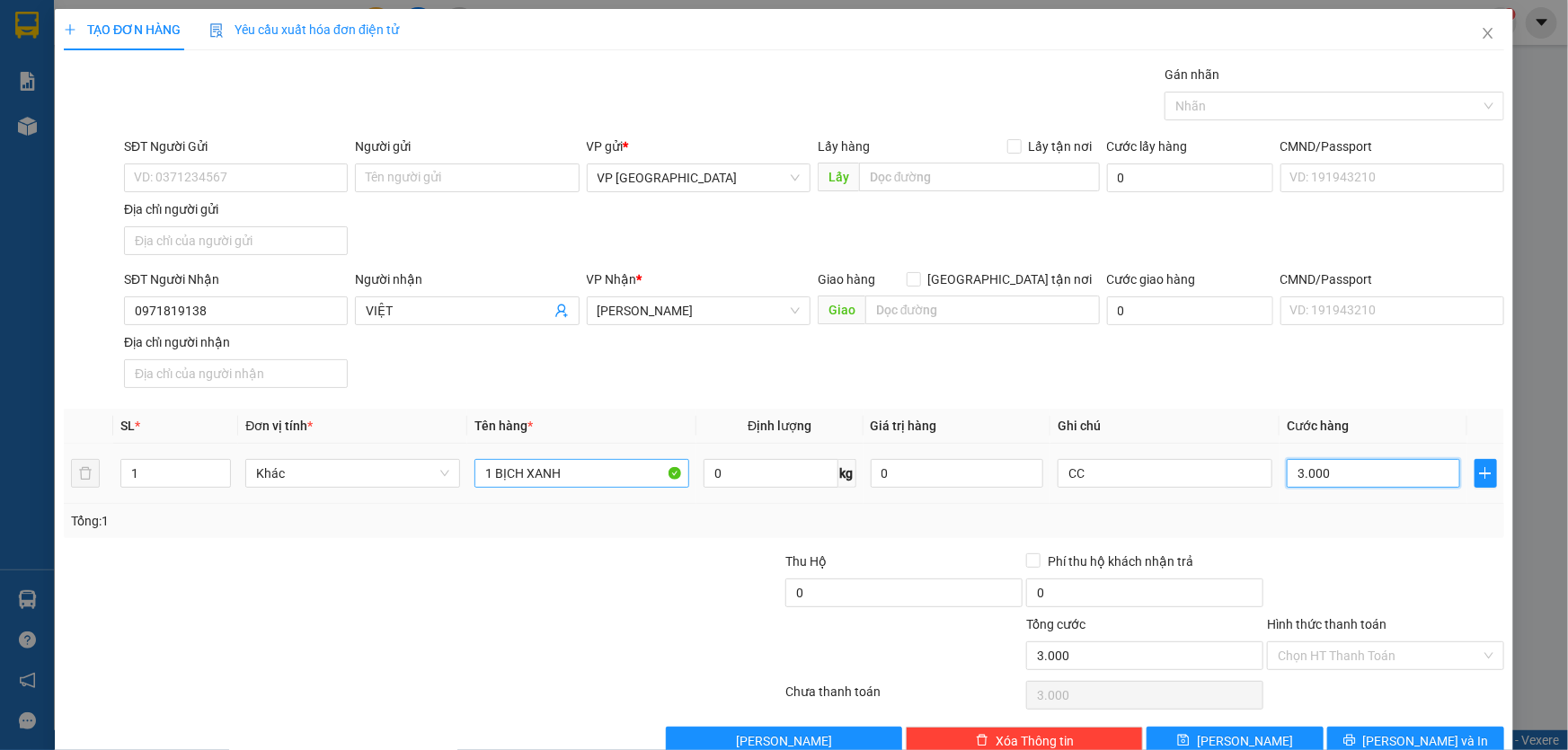
type input "30.000"
click at [1367, 735] on button "Lưu và In" at bounding box center [1416, 741] width 177 height 28
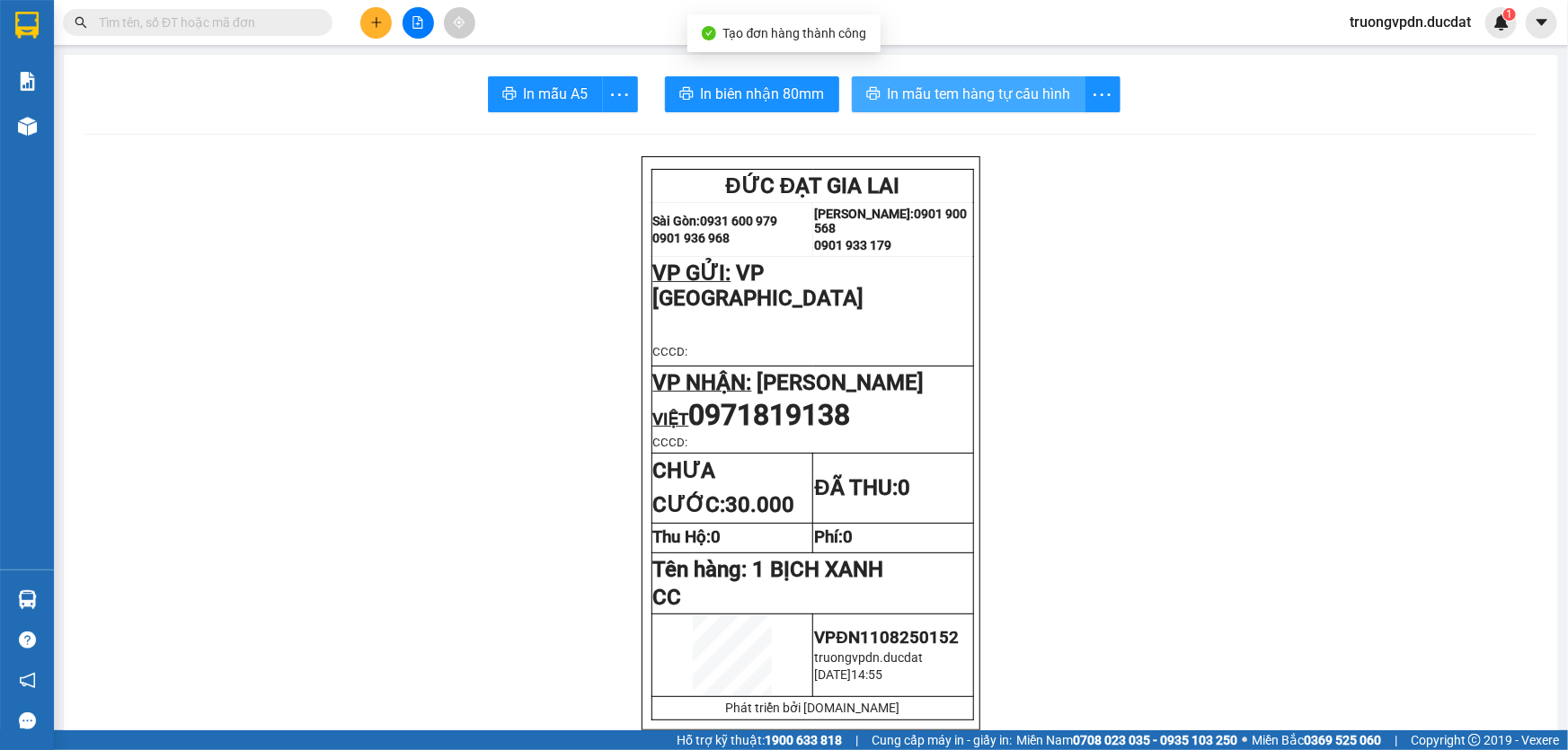
click at [922, 84] on span "In mẫu tem hàng tự cấu hình" at bounding box center [979, 94] width 183 height 23
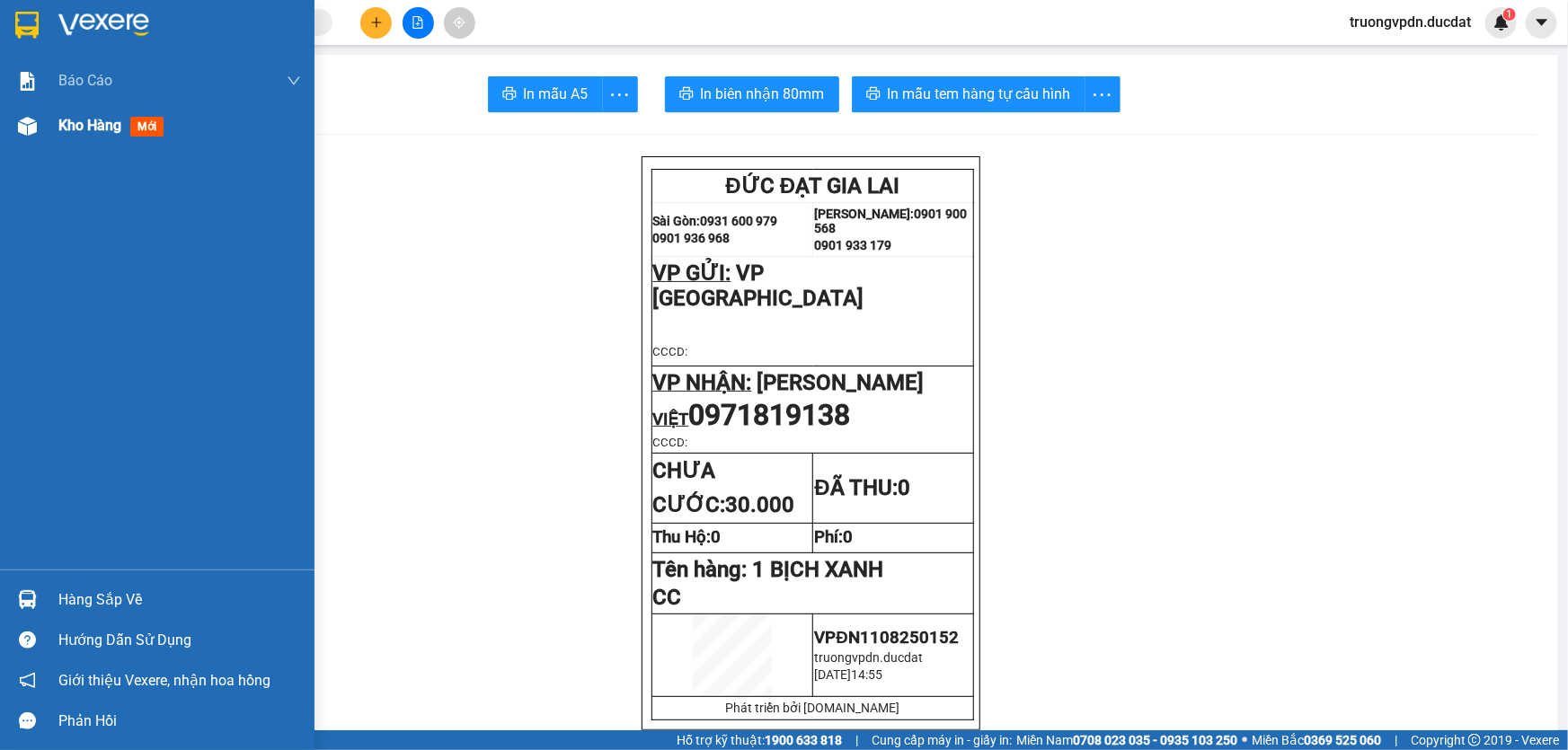
click at [94, 134] on span "Kho hàng" at bounding box center [90, 125] width 63 height 17
